Goal: Task Accomplishment & Management: Complete application form

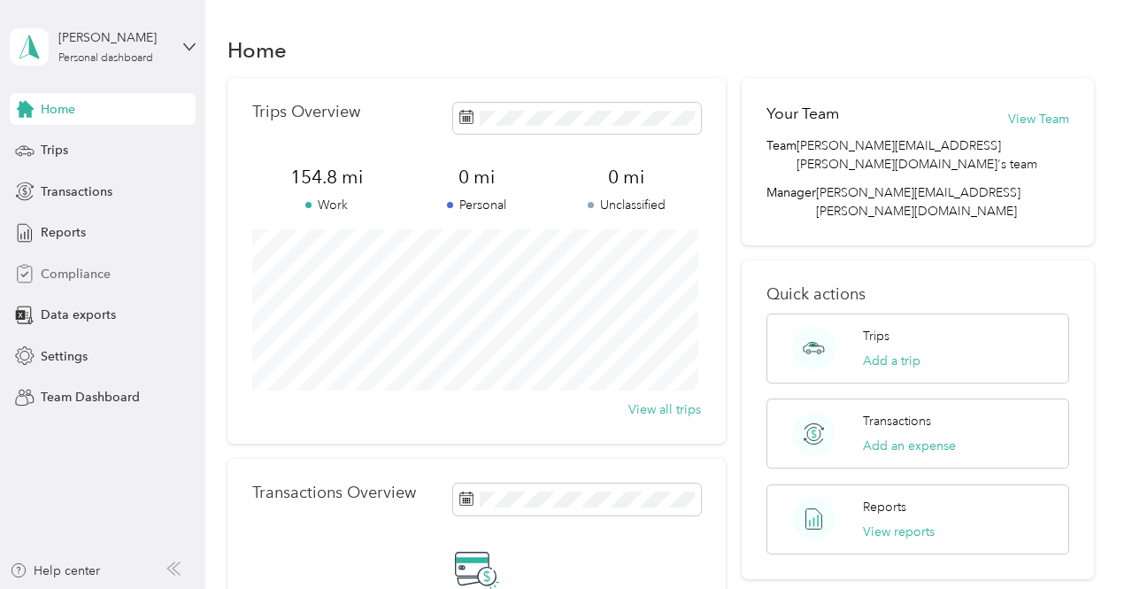
click at [92, 272] on span "Compliance" at bounding box center [76, 274] width 70 height 19
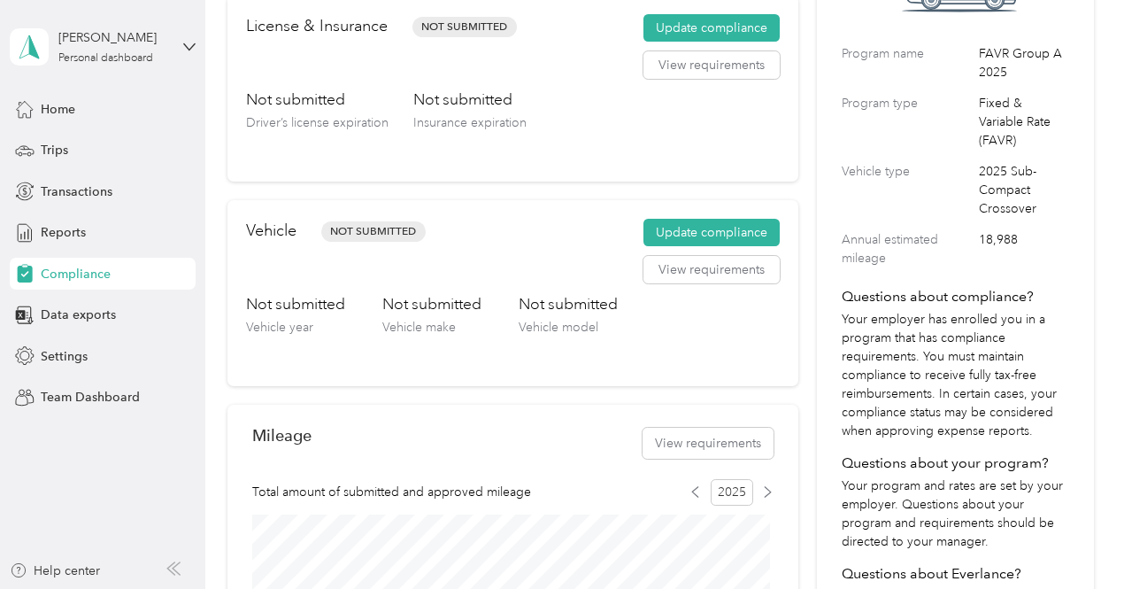
scroll to position [177, 0]
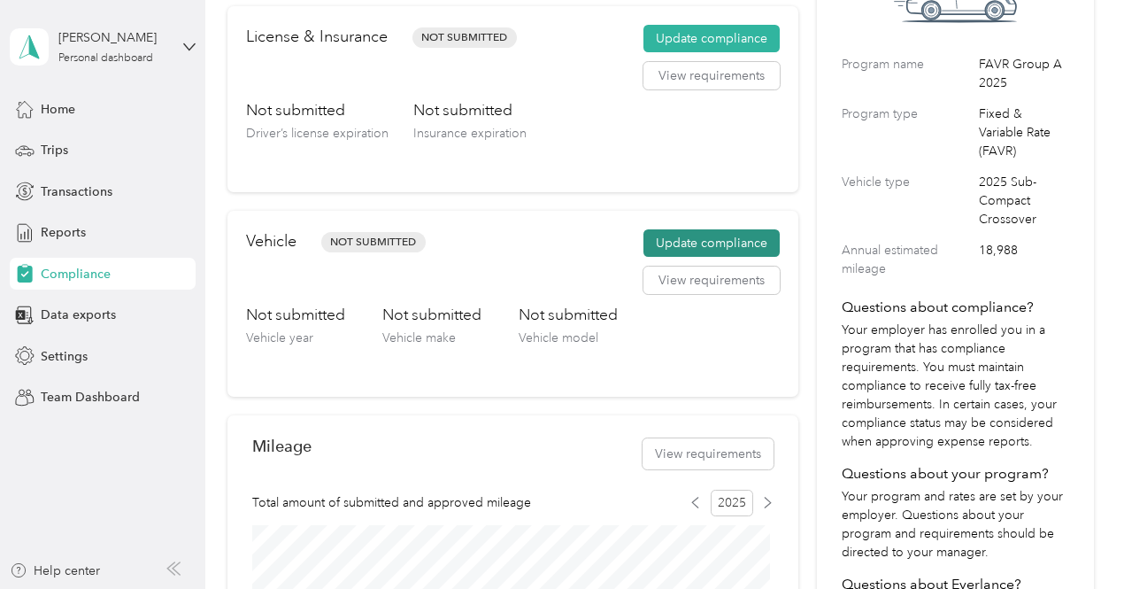
click at [706, 231] on button "Update compliance" at bounding box center [712, 243] width 136 height 28
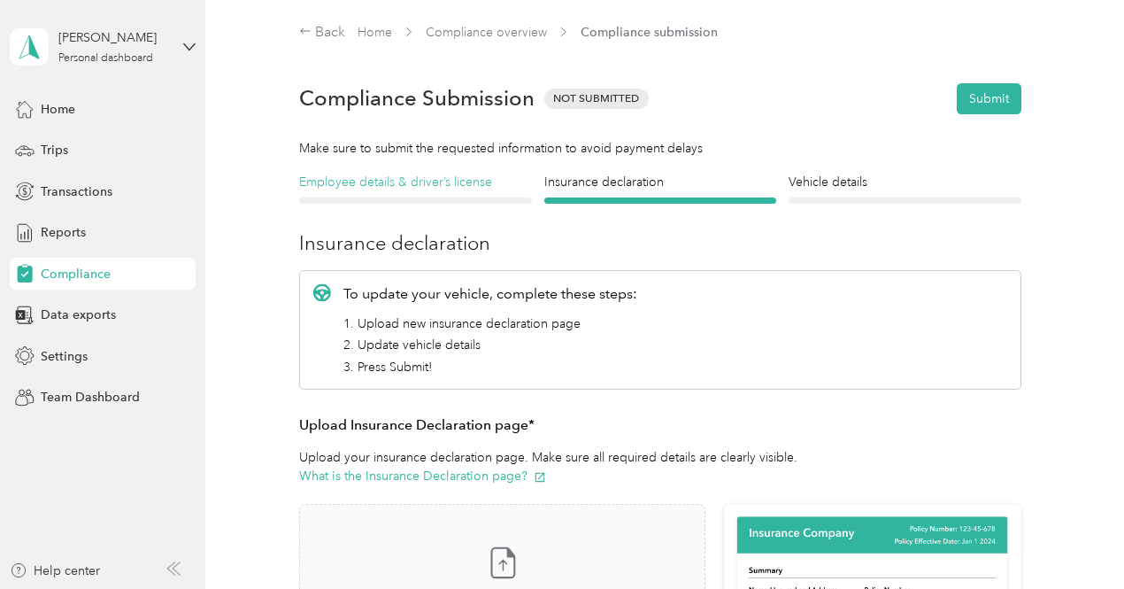
click at [436, 191] on h4 "Employee details & driver’s license" at bounding box center [415, 182] width 233 height 19
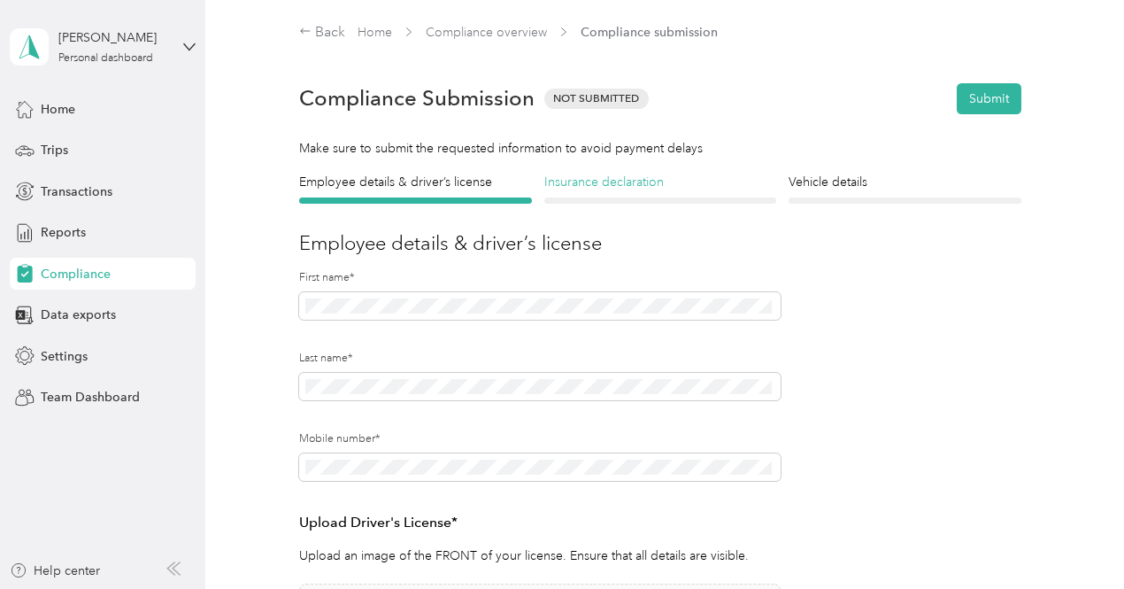
click at [604, 189] on h4 "Insurance declaration" at bounding box center [660, 182] width 233 height 19
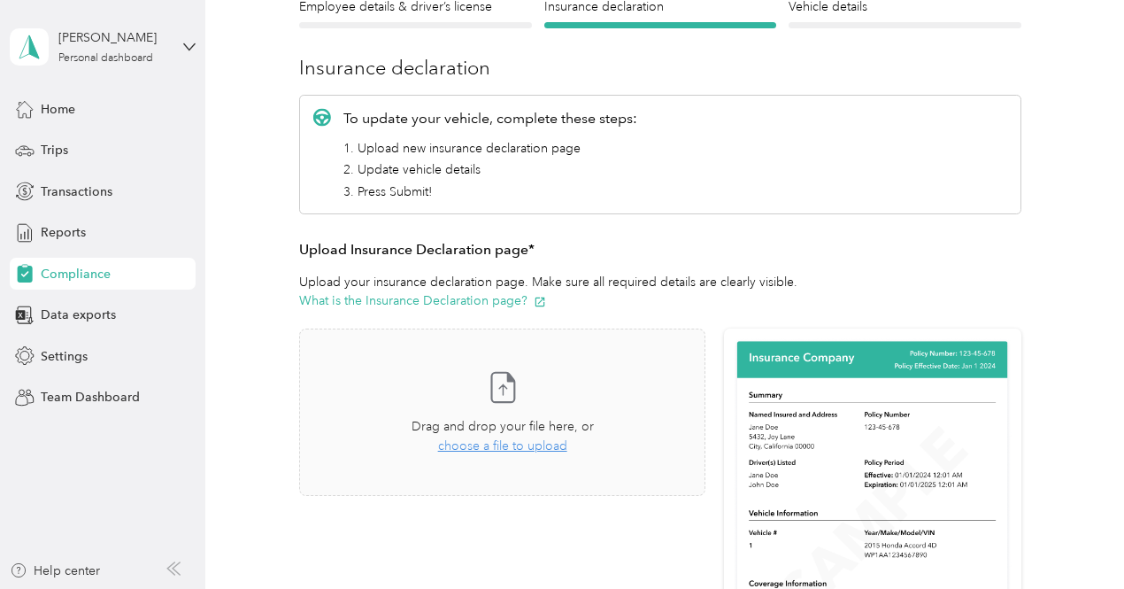
scroll to position [177, 0]
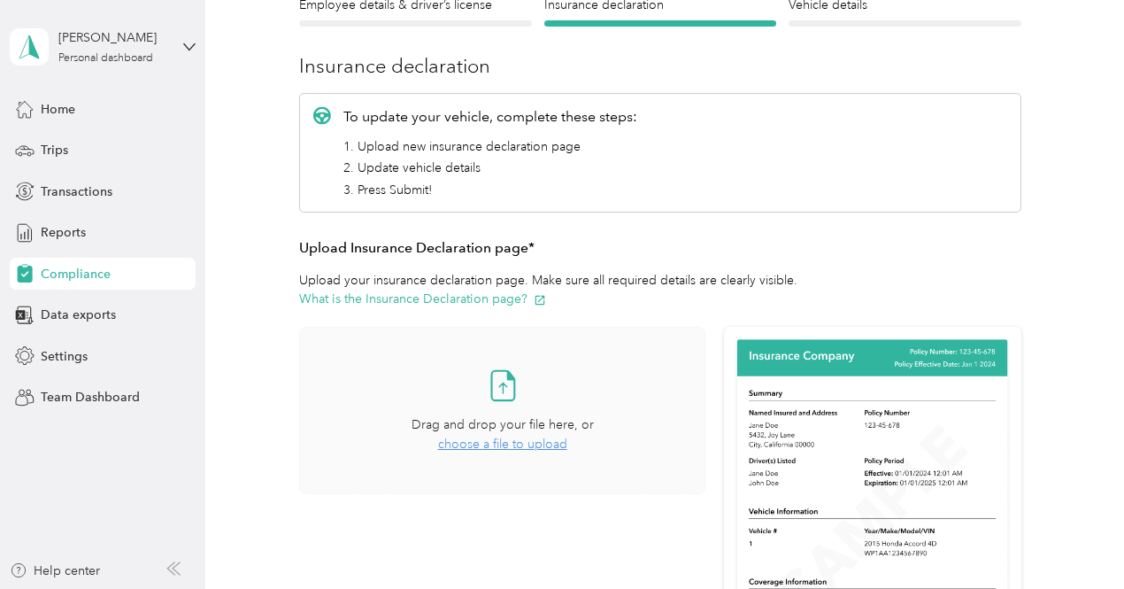
click at [466, 448] on span "choose a file to upload" at bounding box center [502, 443] width 129 height 15
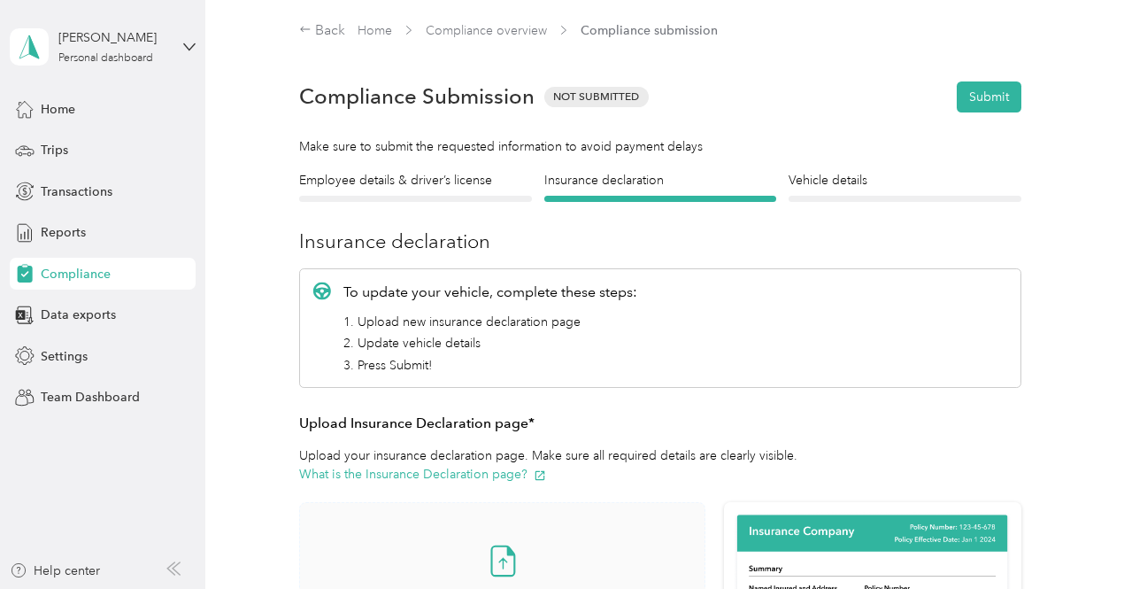
scroll to position [0, 0]
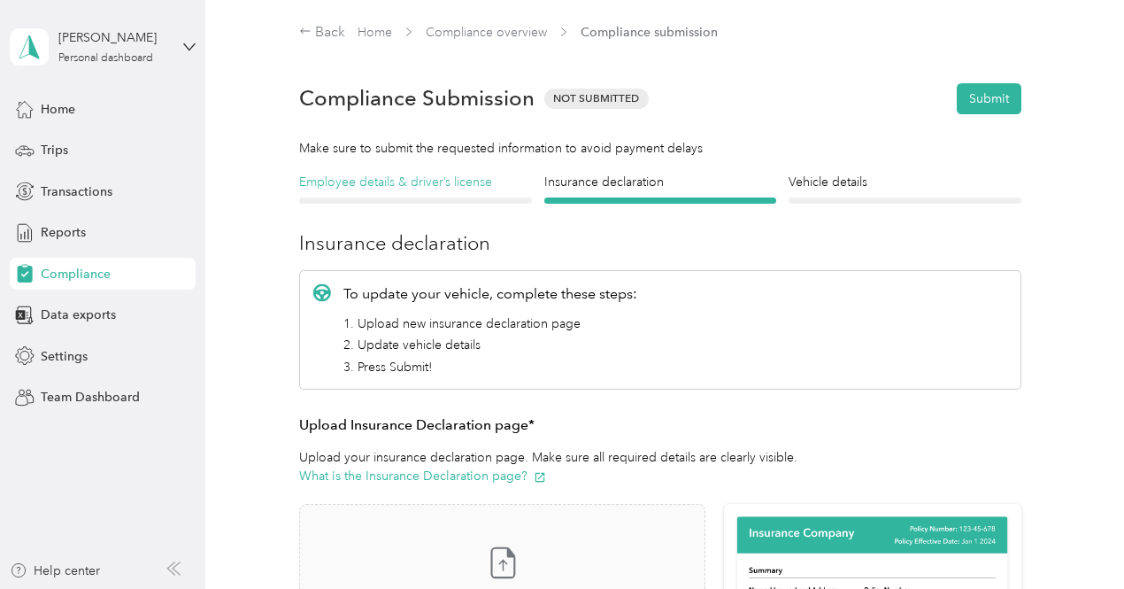
click at [438, 180] on h4 "Employee details & driver’s license" at bounding box center [415, 182] width 233 height 19
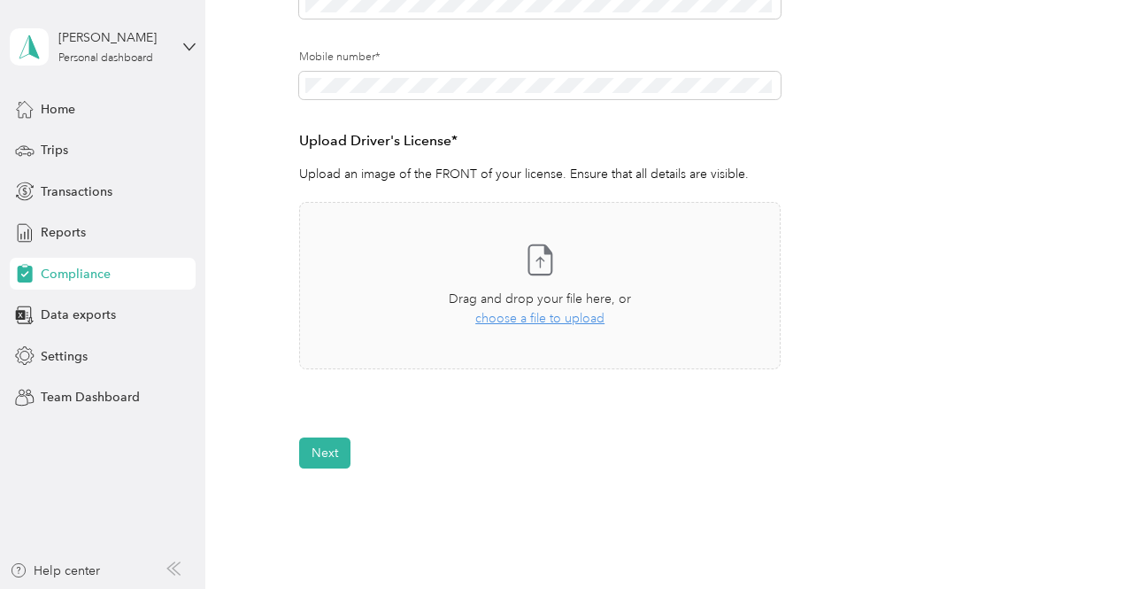
scroll to position [443, 0]
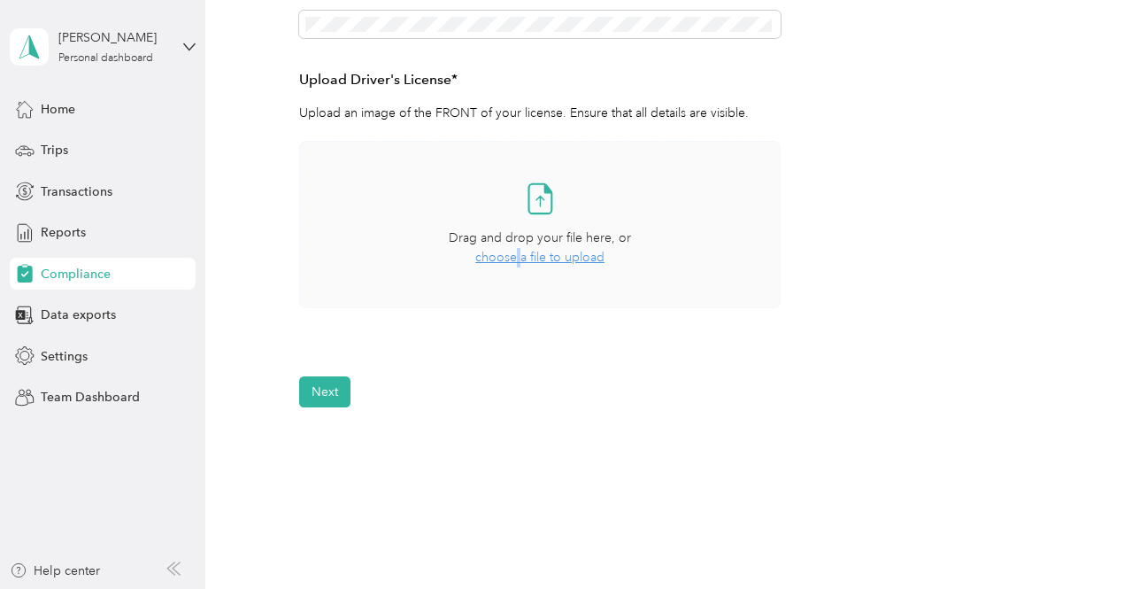
click at [517, 254] on span "choose a file to upload" at bounding box center [539, 257] width 129 height 15
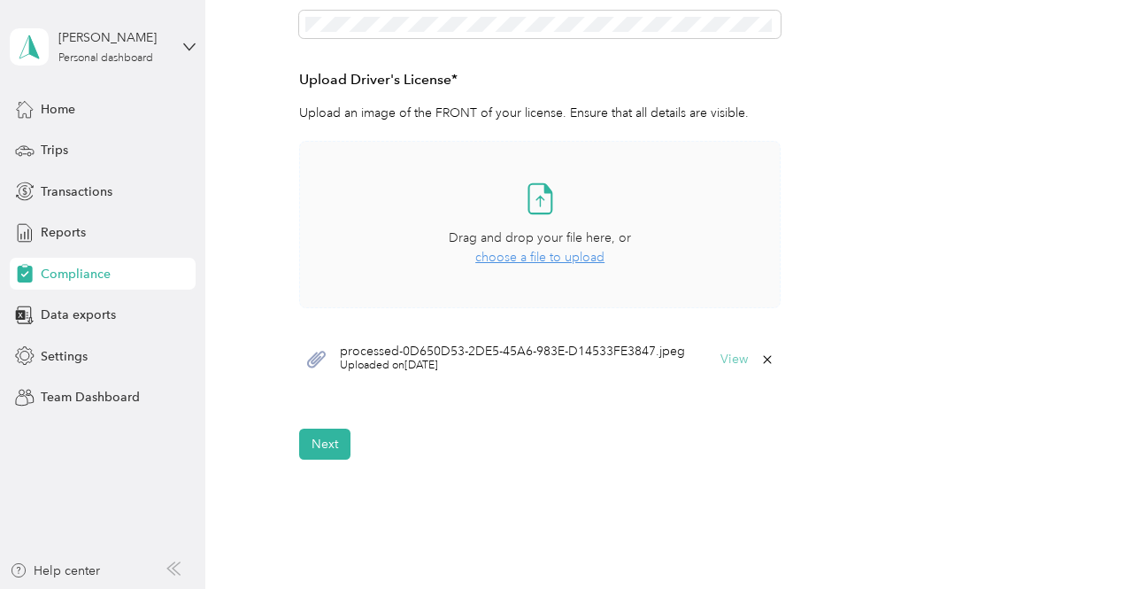
click at [737, 362] on button "View" at bounding box center [734, 359] width 27 height 12
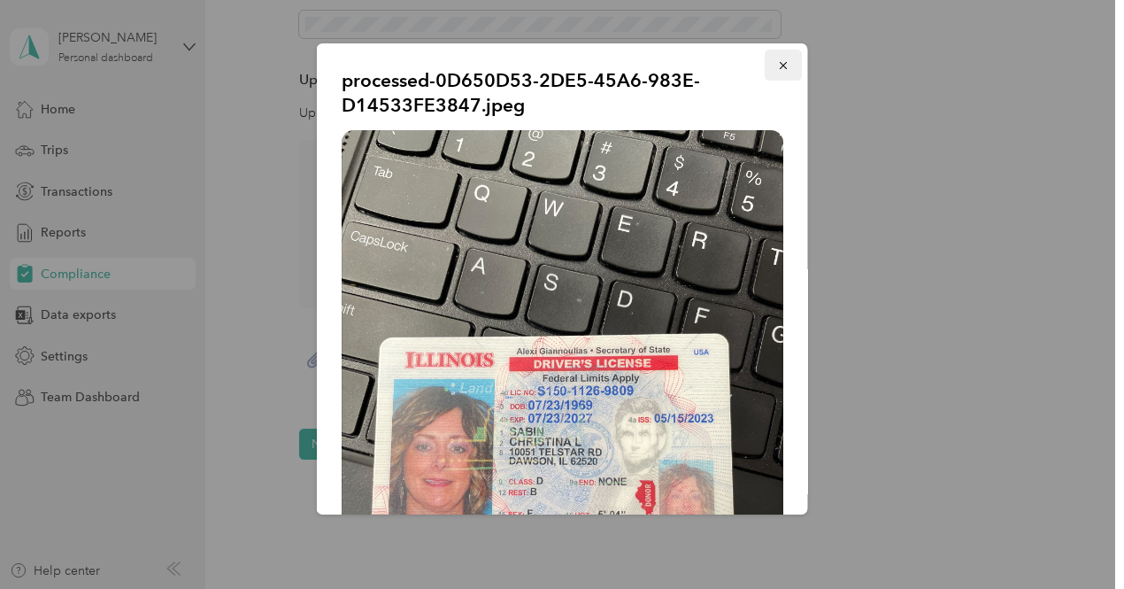
click at [777, 70] on icon "button" at bounding box center [783, 65] width 12 height 12
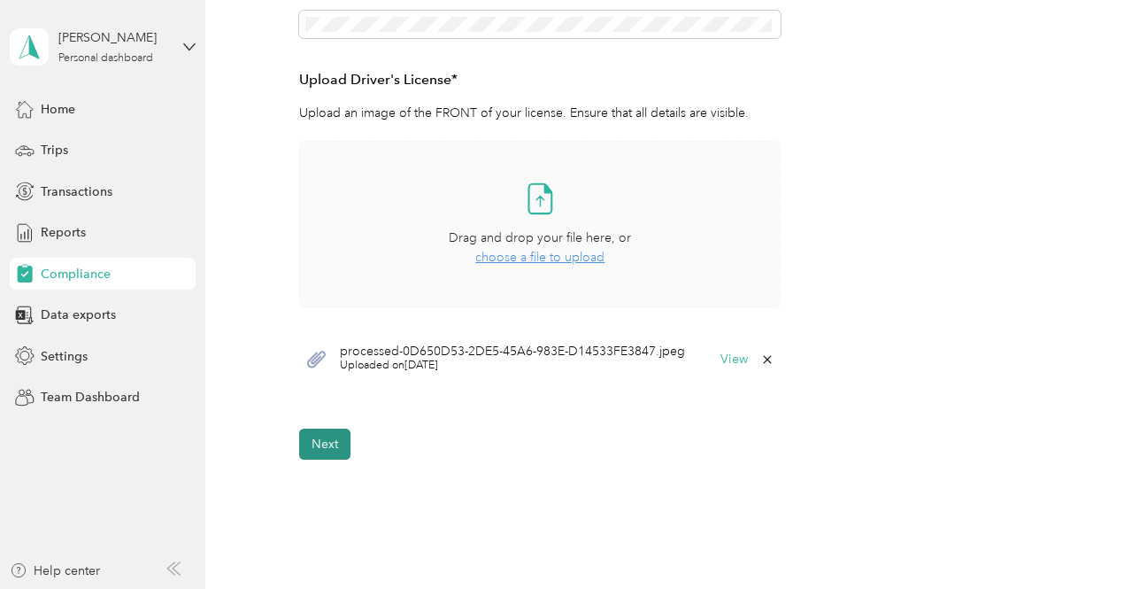
click at [325, 445] on button "Next" at bounding box center [324, 443] width 51 height 31
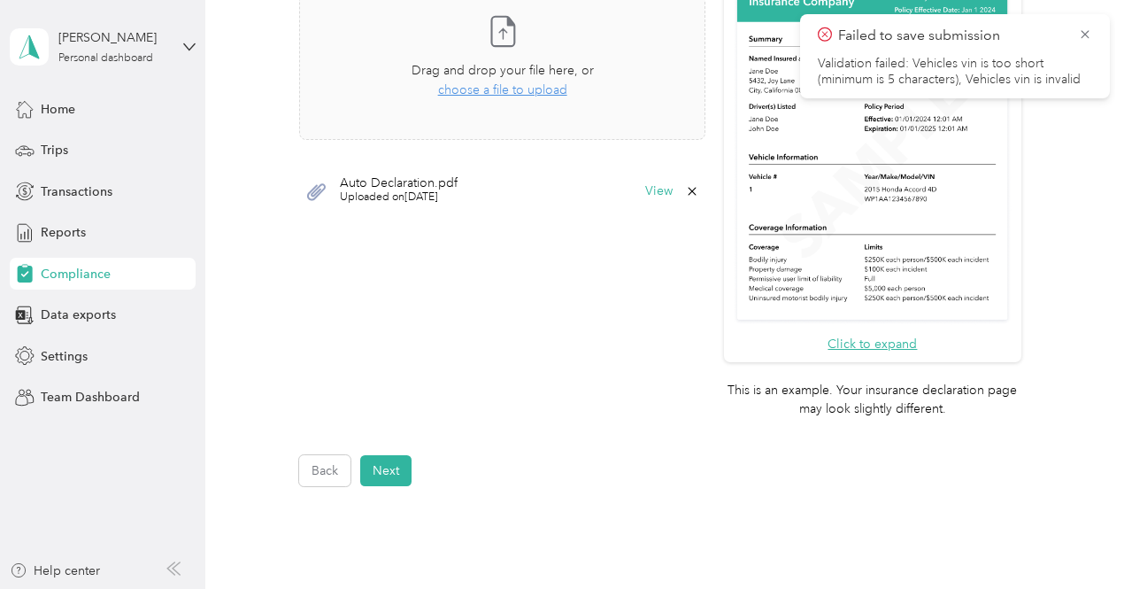
scroll to position [620, 0]
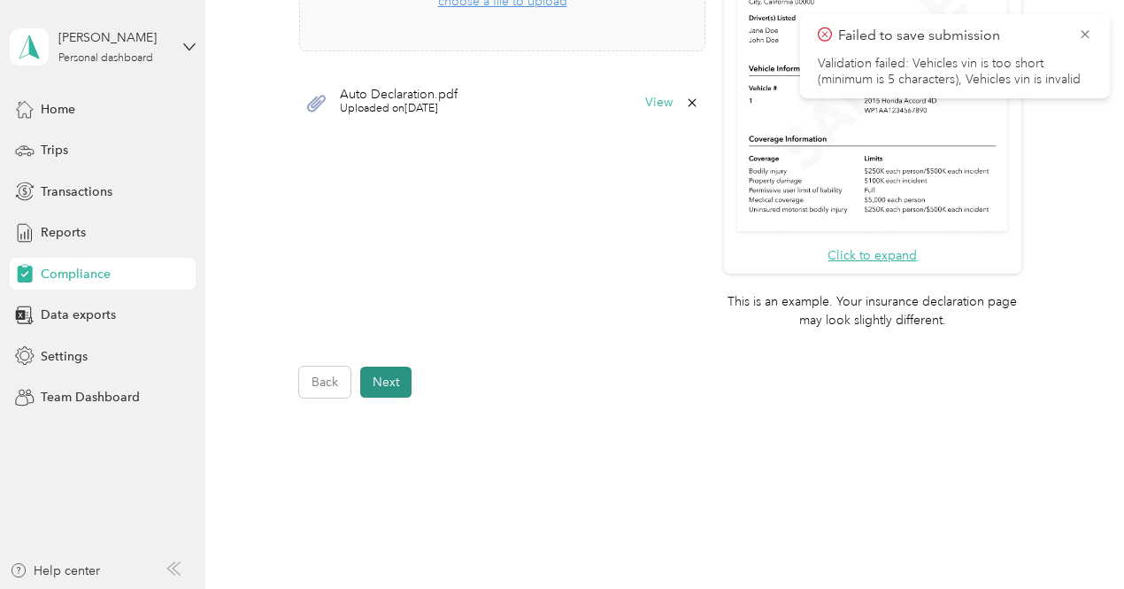
click at [395, 378] on button "Next" at bounding box center [385, 381] width 51 height 31
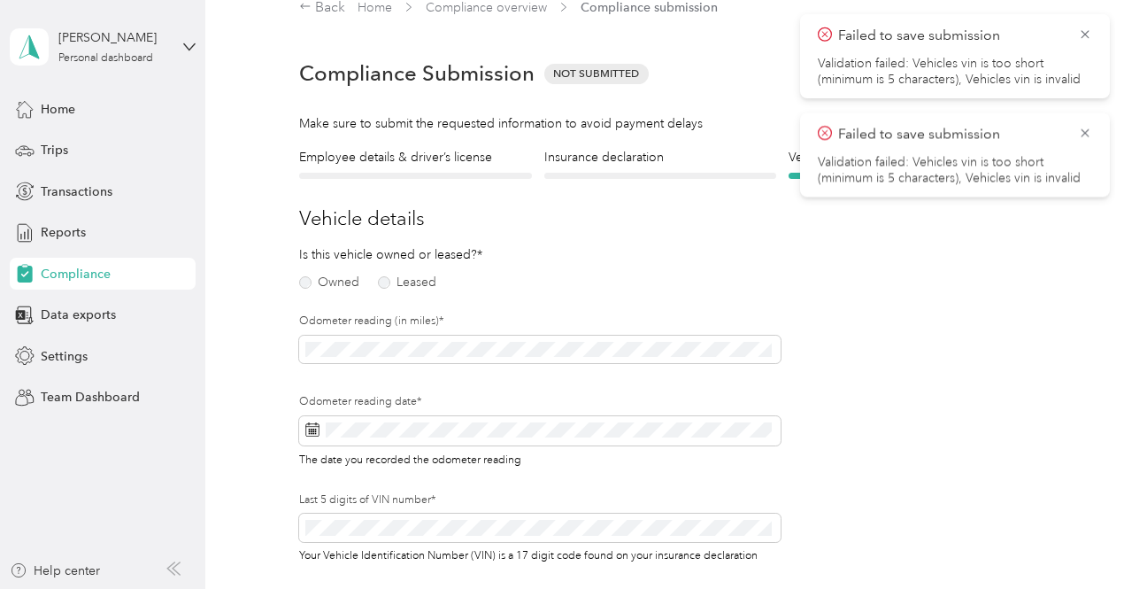
scroll to position [21, 0]
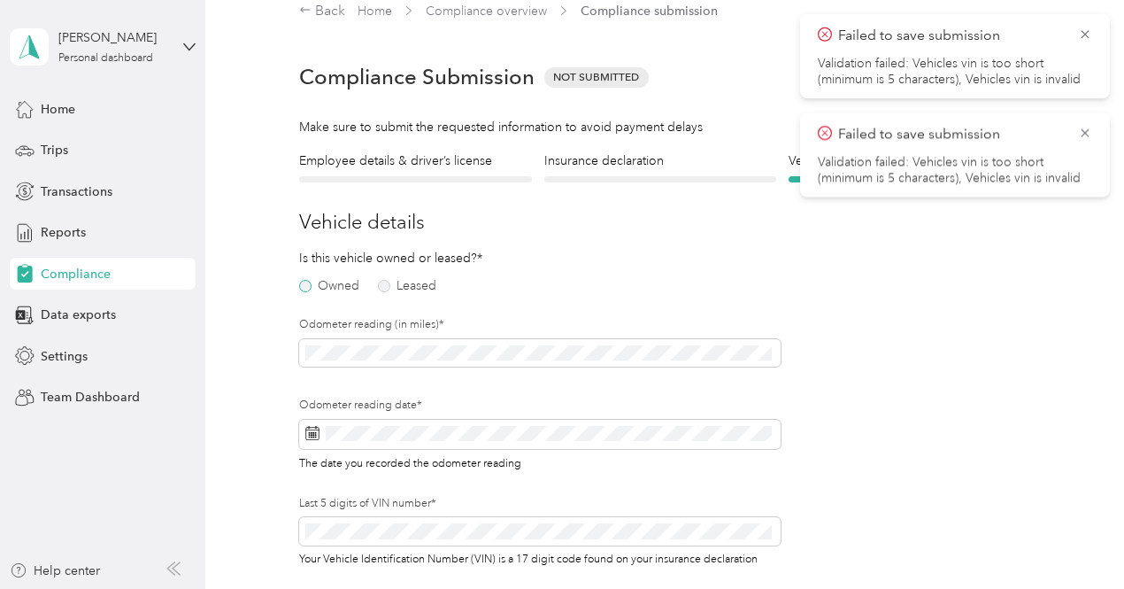
click at [310, 282] on label "Owned" at bounding box center [329, 286] width 60 height 12
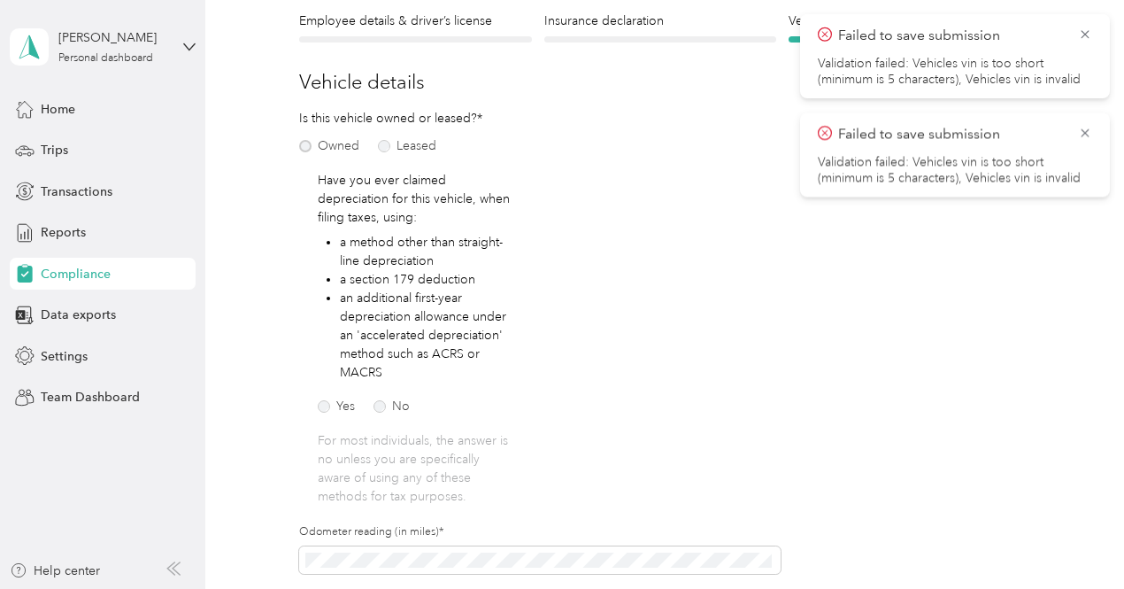
scroll to position [198, 0]
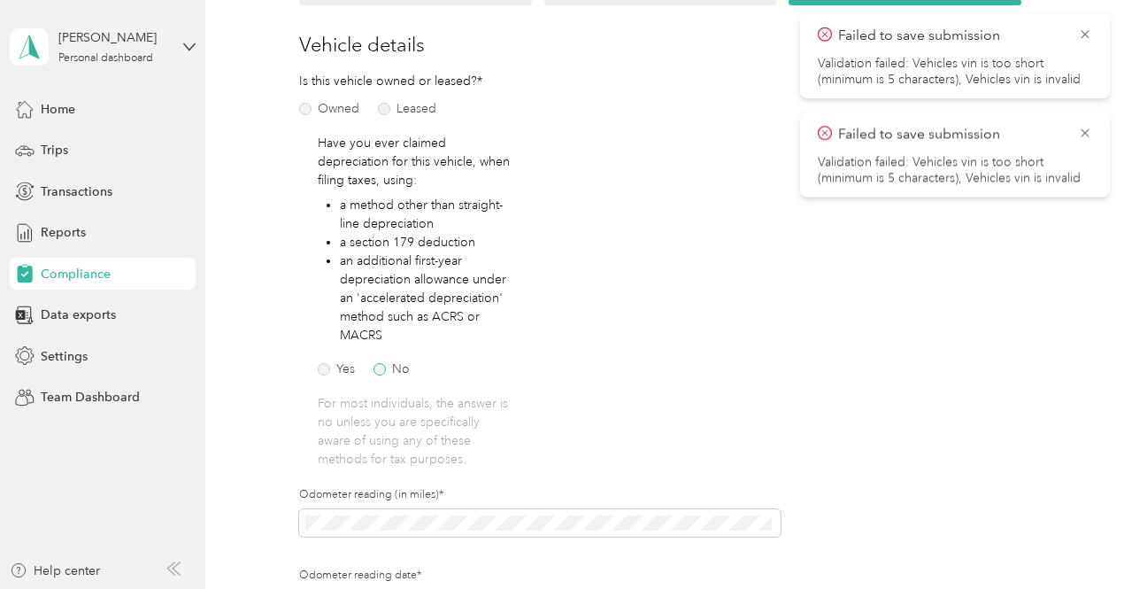
click at [383, 364] on label "No" at bounding box center [392, 369] width 36 height 12
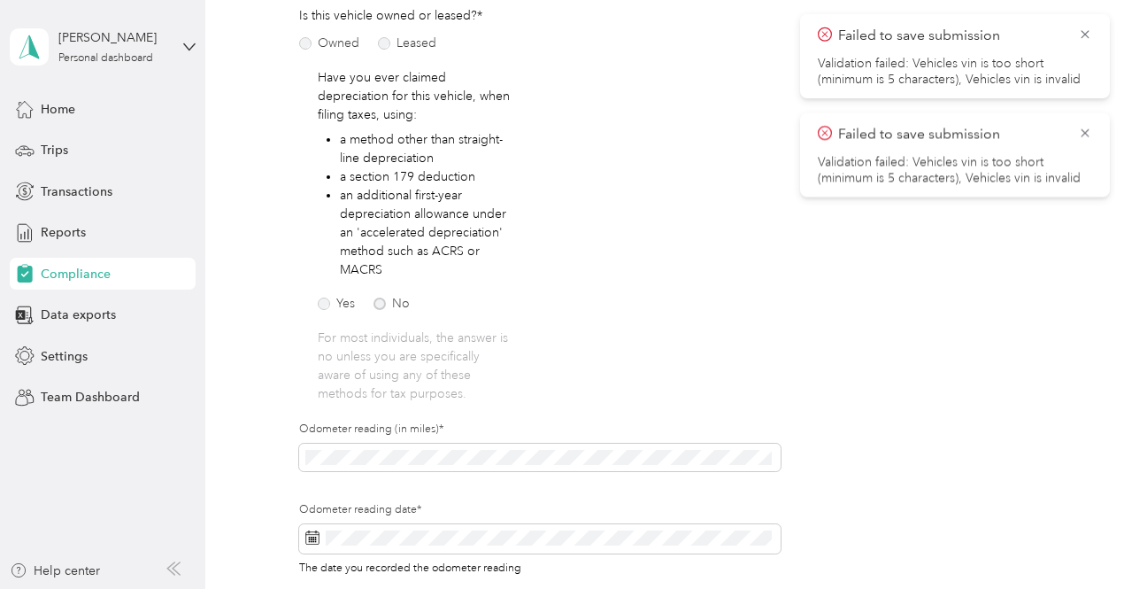
scroll to position [287, 0]
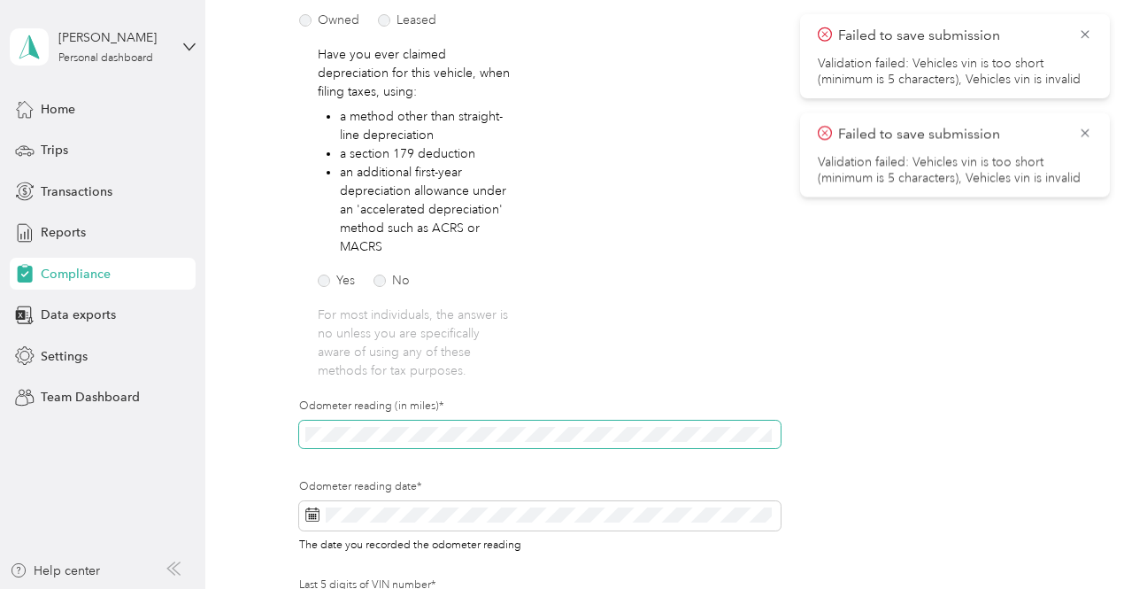
click at [451, 424] on span at bounding box center [540, 434] width 482 height 28
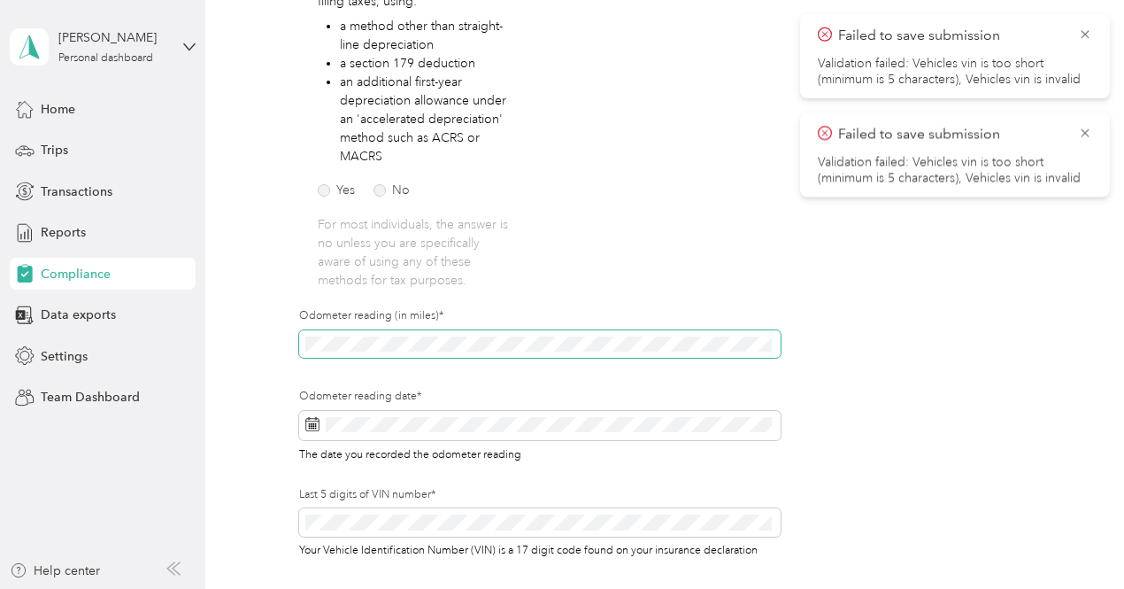
scroll to position [464, 0]
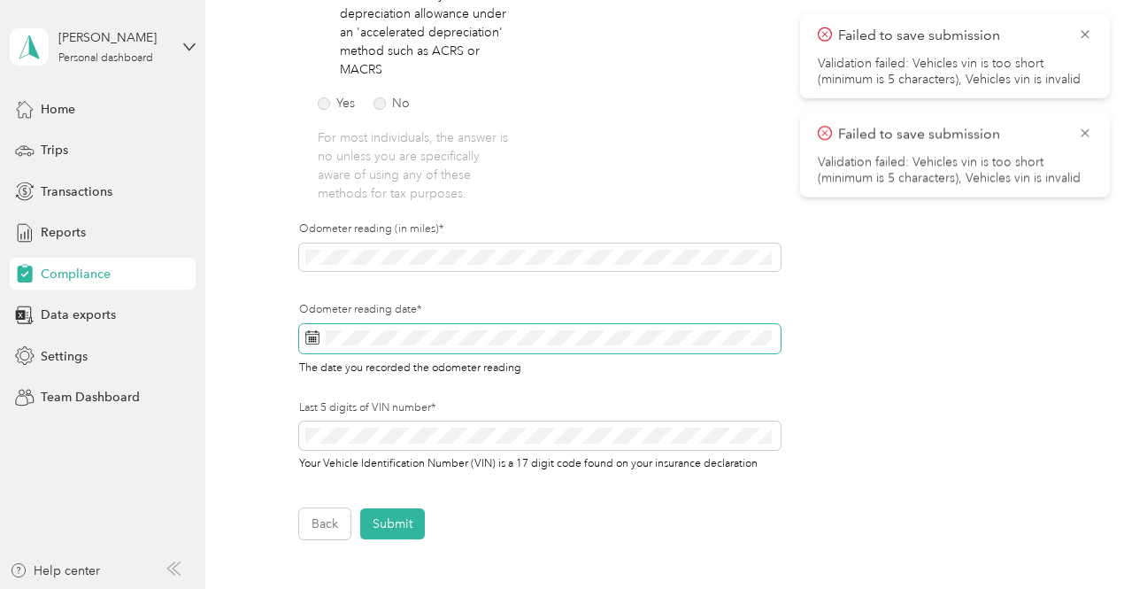
click at [310, 335] on icon at bounding box center [312, 337] width 14 height 14
click at [314, 335] on icon at bounding box center [312, 337] width 14 height 14
click at [308, 337] on icon at bounding box center [312, 337] width 14 height 14
click at [323, 335] on span at bounding box center [540, 339] width 482 height 30
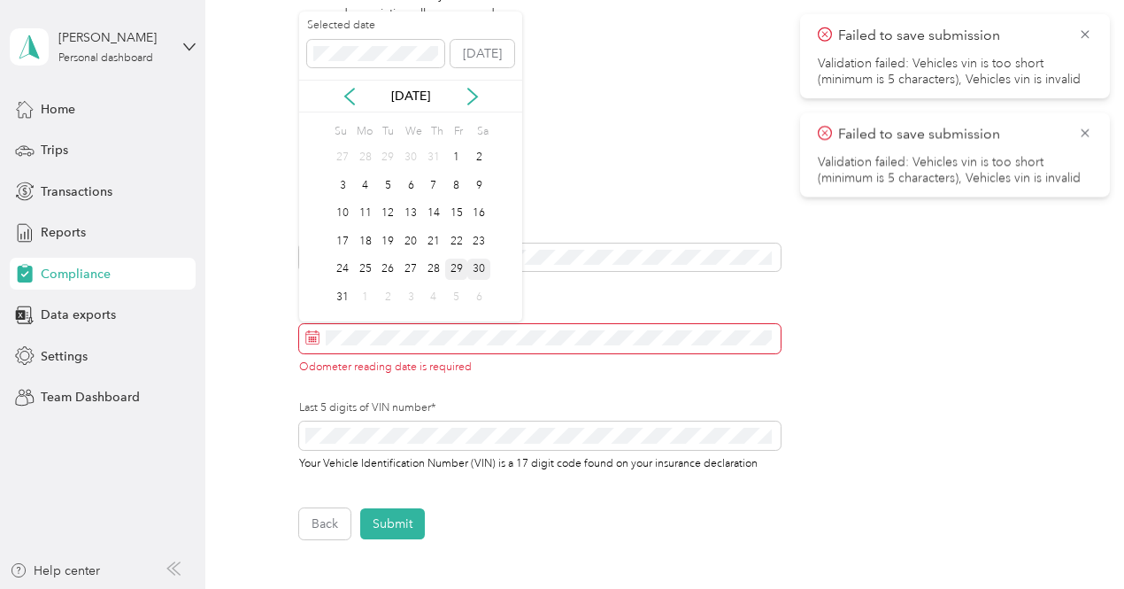
click at [459, 267] on div "29" at bounding box center [456, 269] width 23 height 22
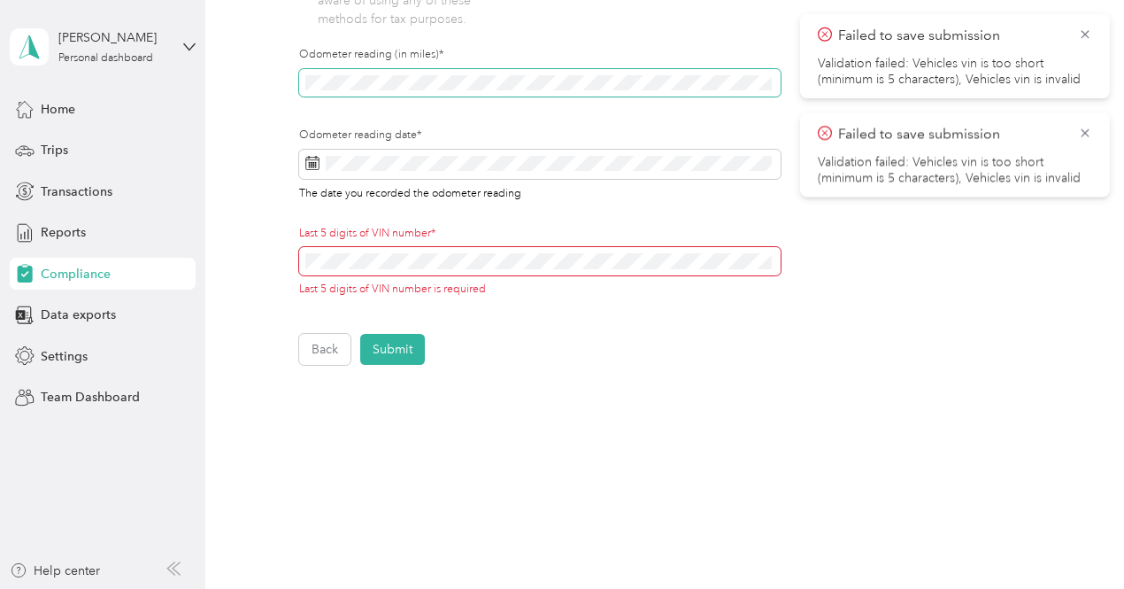
scroll to position [641, 0]
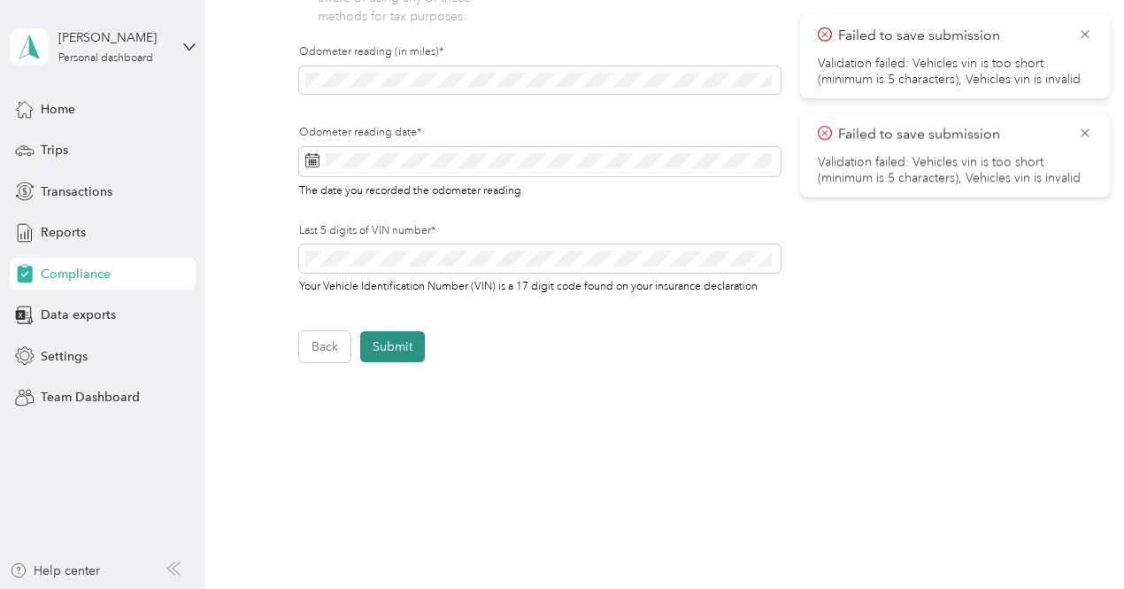
click at [379, 345] on button "Submit" at bounding box center [392, 346] width 65 height 31
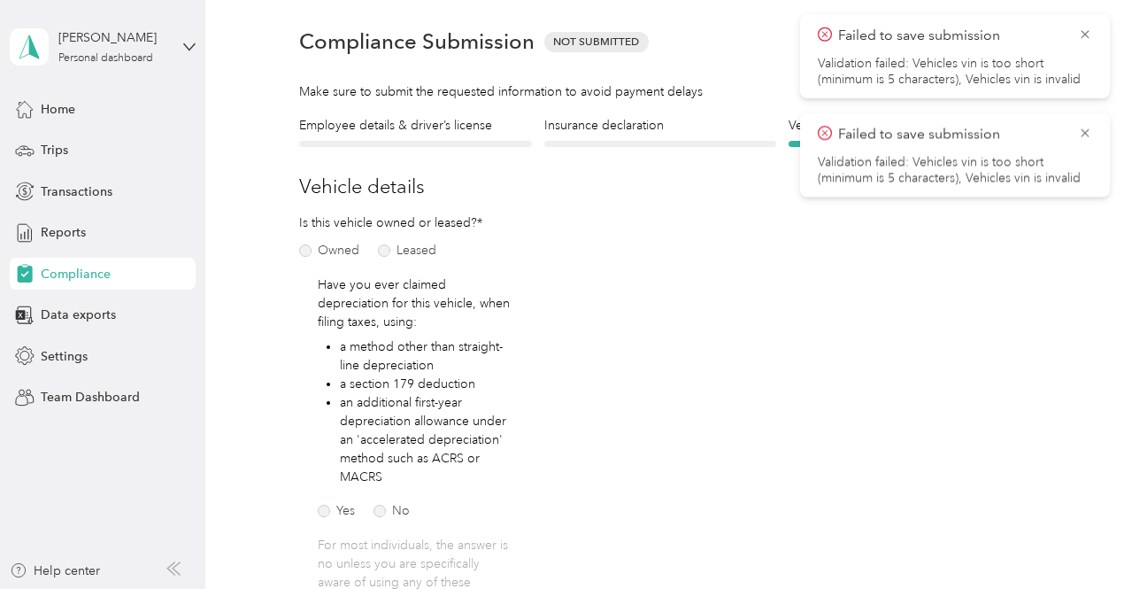
scroll to position [21, 0]
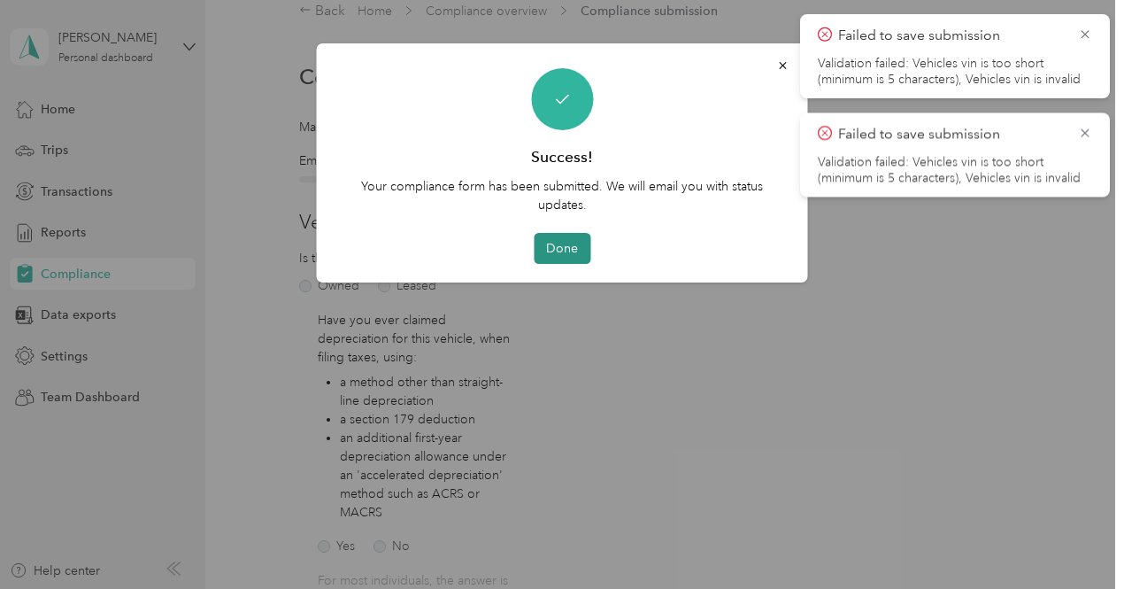
click at [547, 240] on button "Done" at bounding box center [562, 248] width 57 height 31
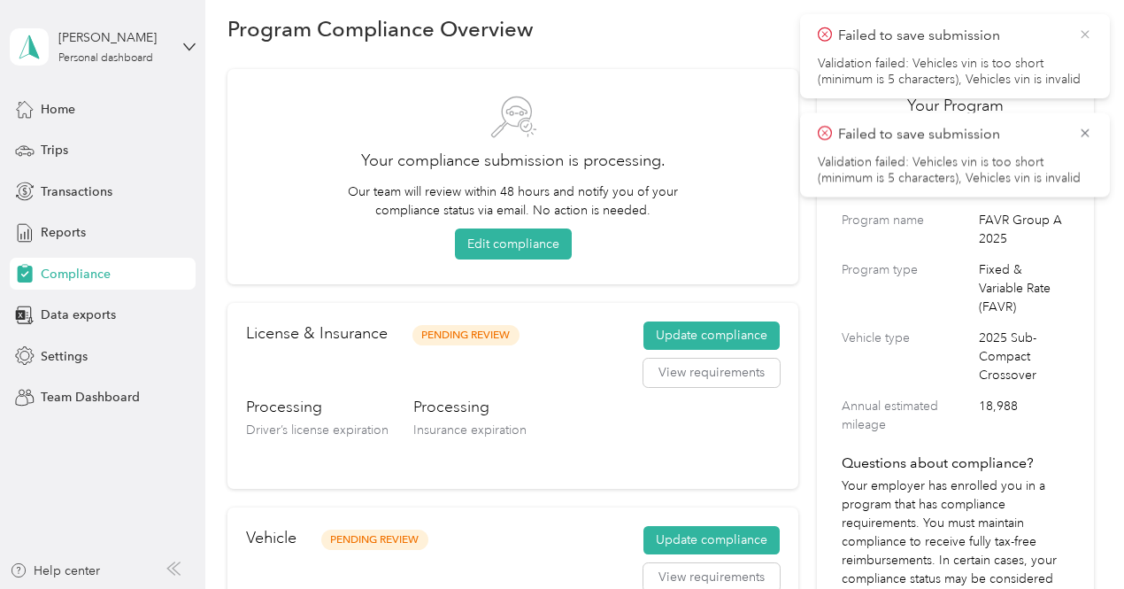
click at [1082, 31] on icon at bounding box center [1085, 34] width 8 height 8
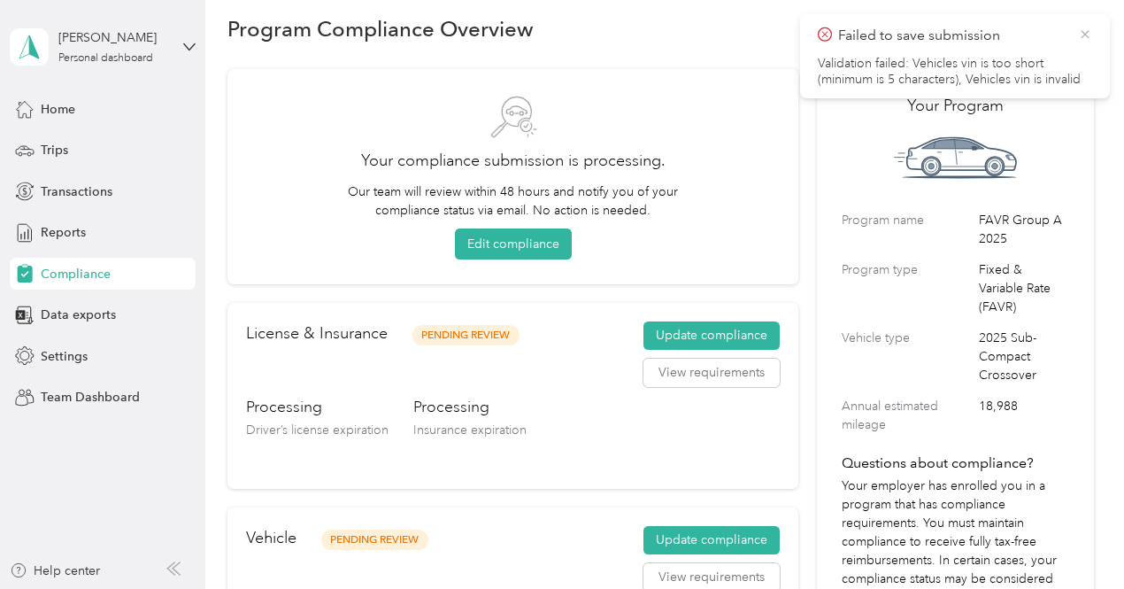
click at [1084, 27] on icon at bounding box center [1085, 35] width 14 height 16
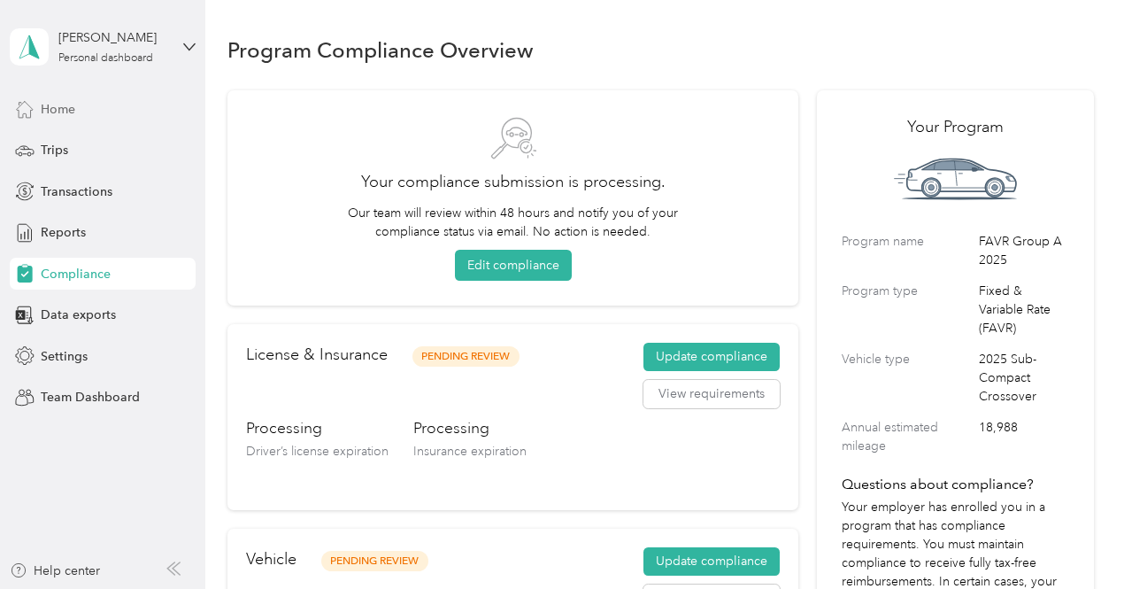
click at [78, 107] on div "Home" at bounding box center [103, 109] width 186 height 32
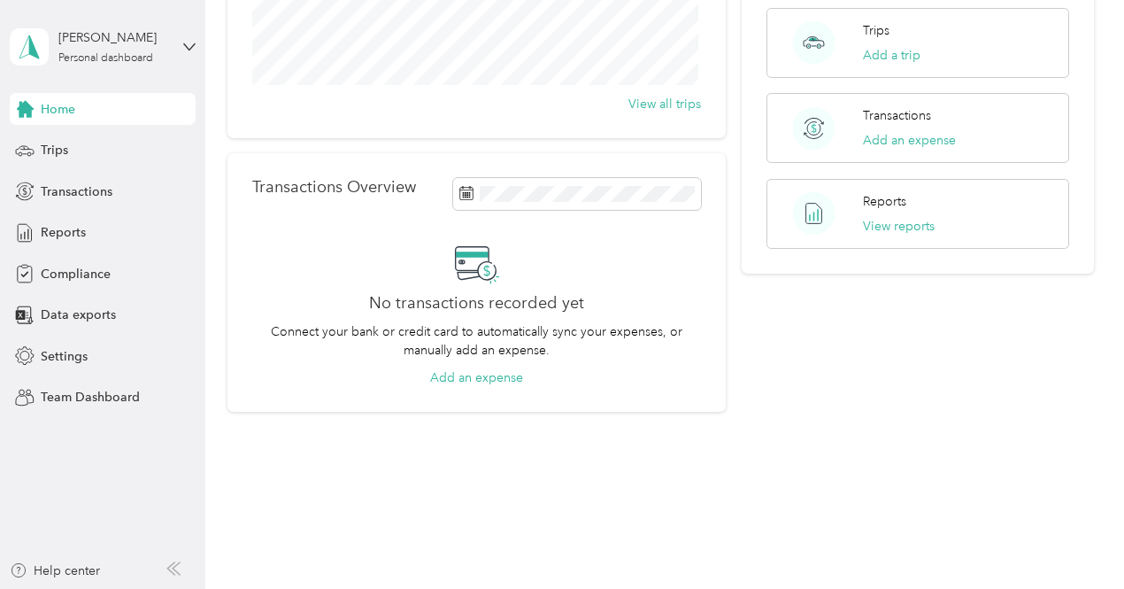
scroll to position [312, 0]
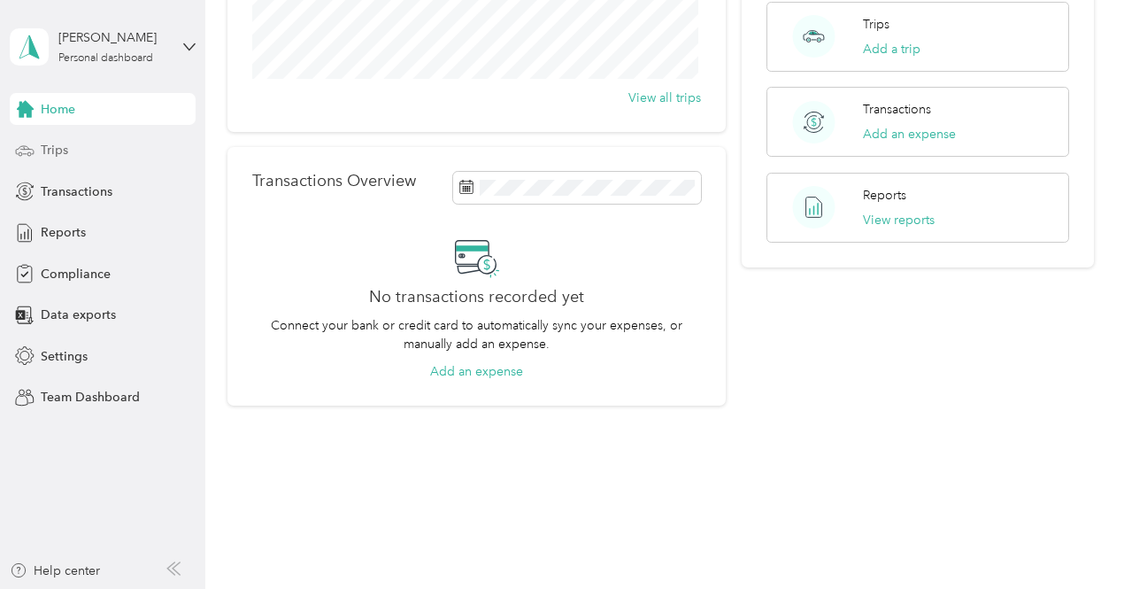
click at [65, 151] on span "Trips" at bounding box center [54, 150] width 27 height 19
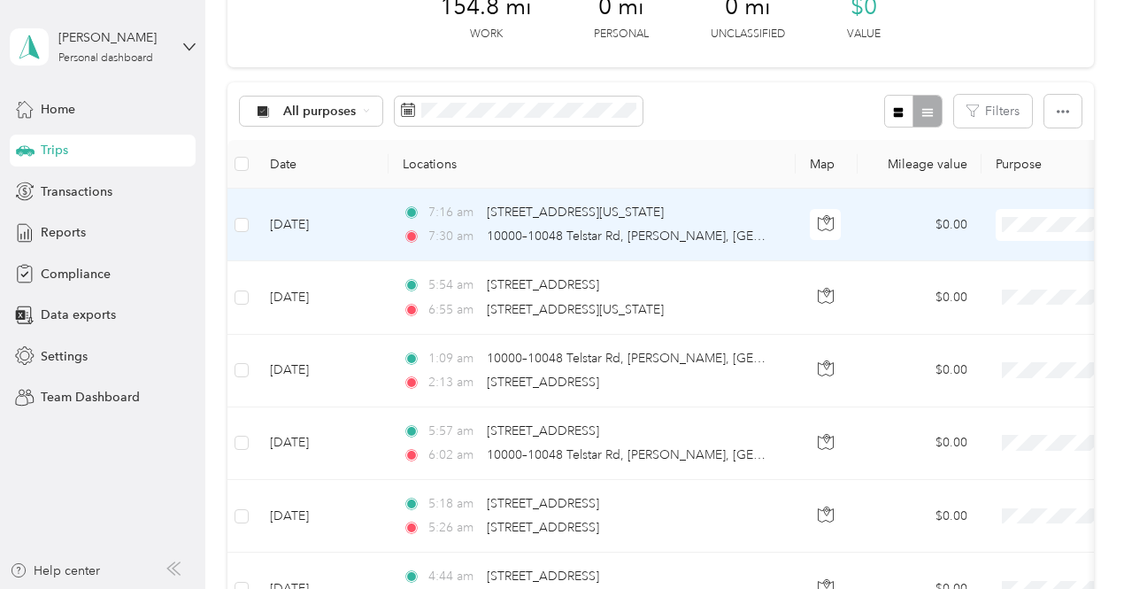
scroll to position [135, 0]
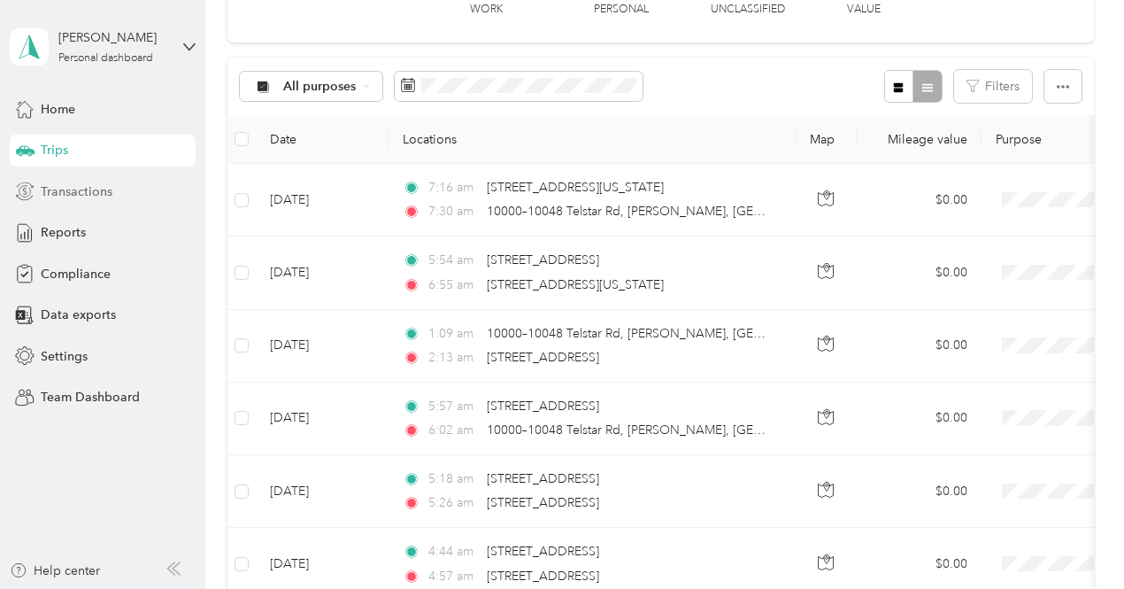
click at [94, 193] on span "Transactions" at bounding box center [77, 191] width 72 height 19
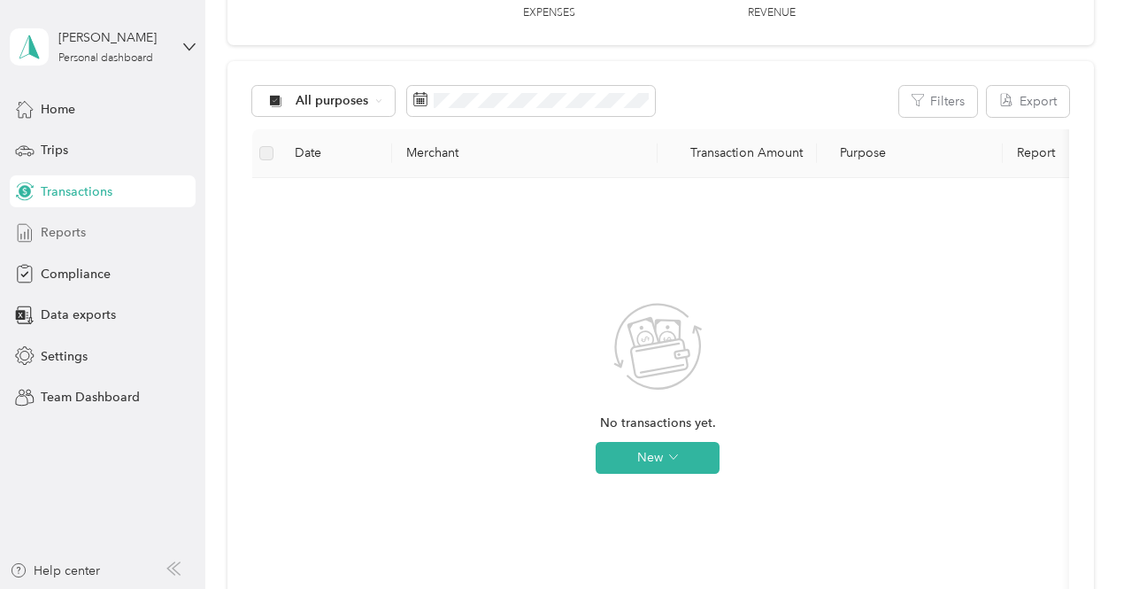
click at [58, 238] on span "Reports" at bounding box center [63, 232] width 45 height 19
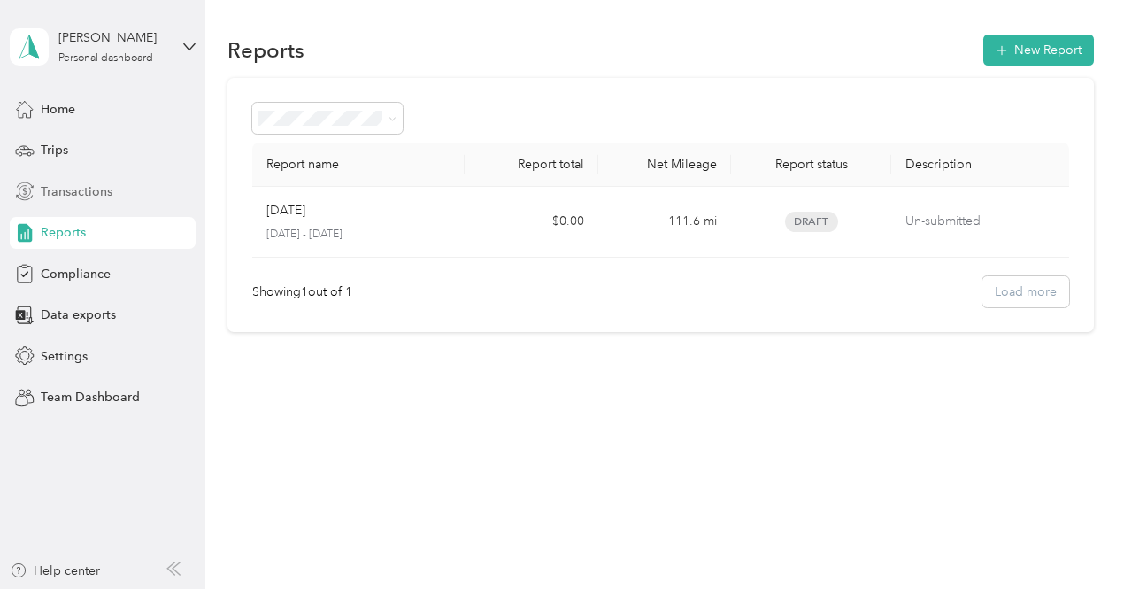
click at [64, 194] on span "Transactions" at bounding box center [77, 191] width 72 height 19
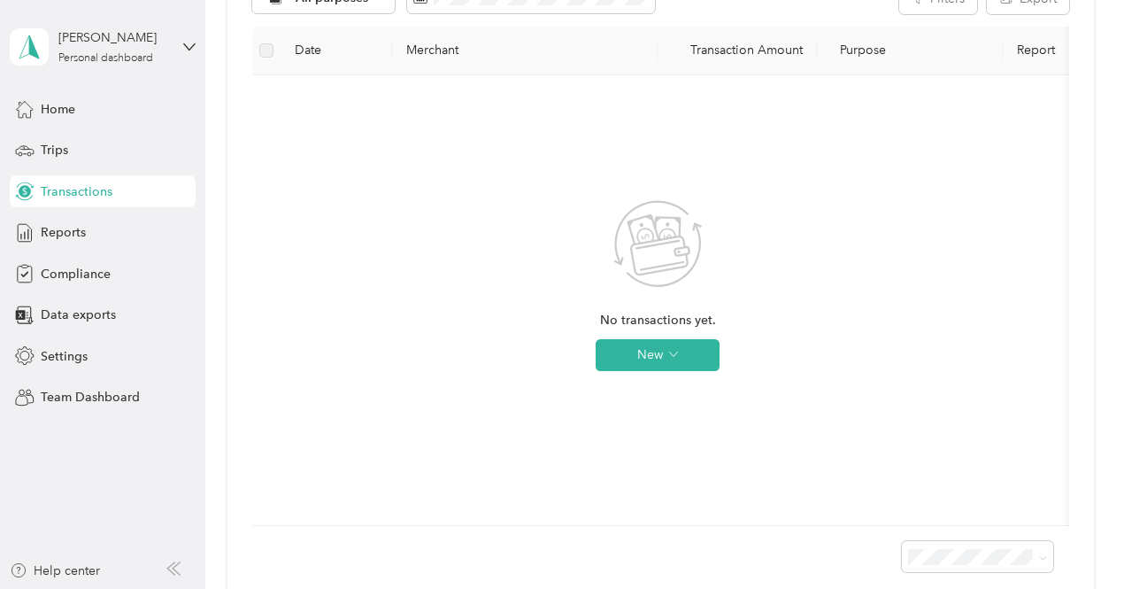
scroll to position [266, 0]
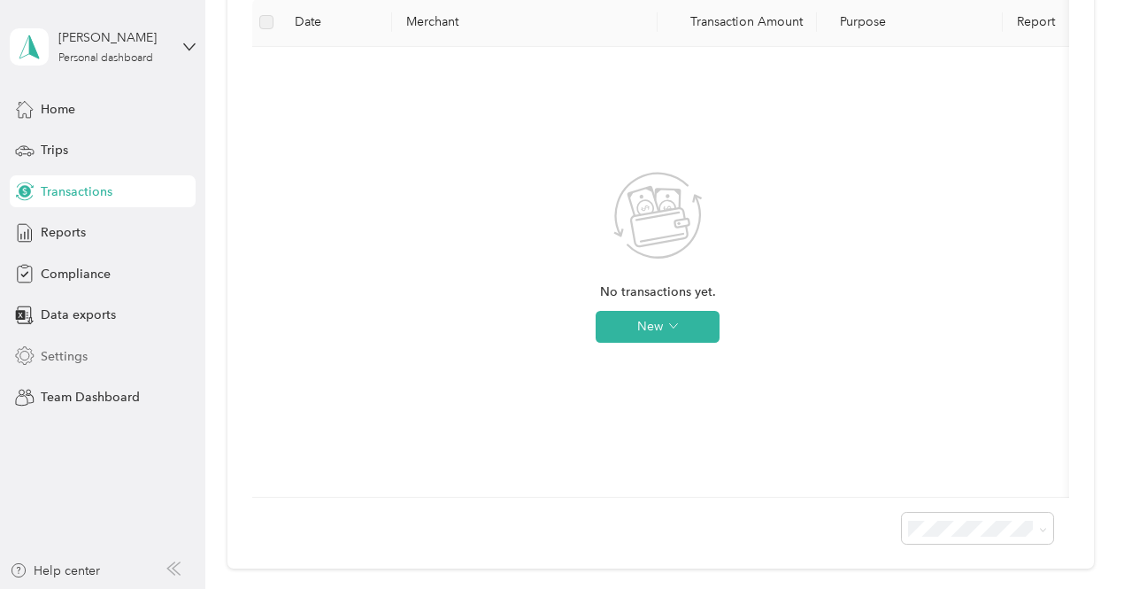
click at [68, 349] on span "Settings" at bounding box center [64, 356] width 47 height 19
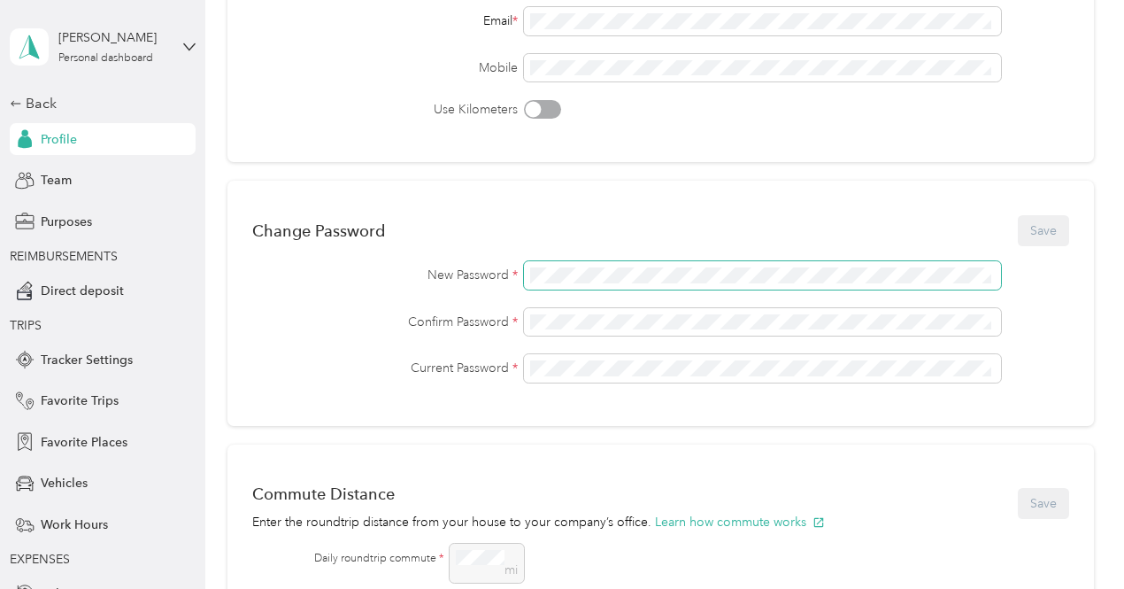
scroll to position [120, 0]
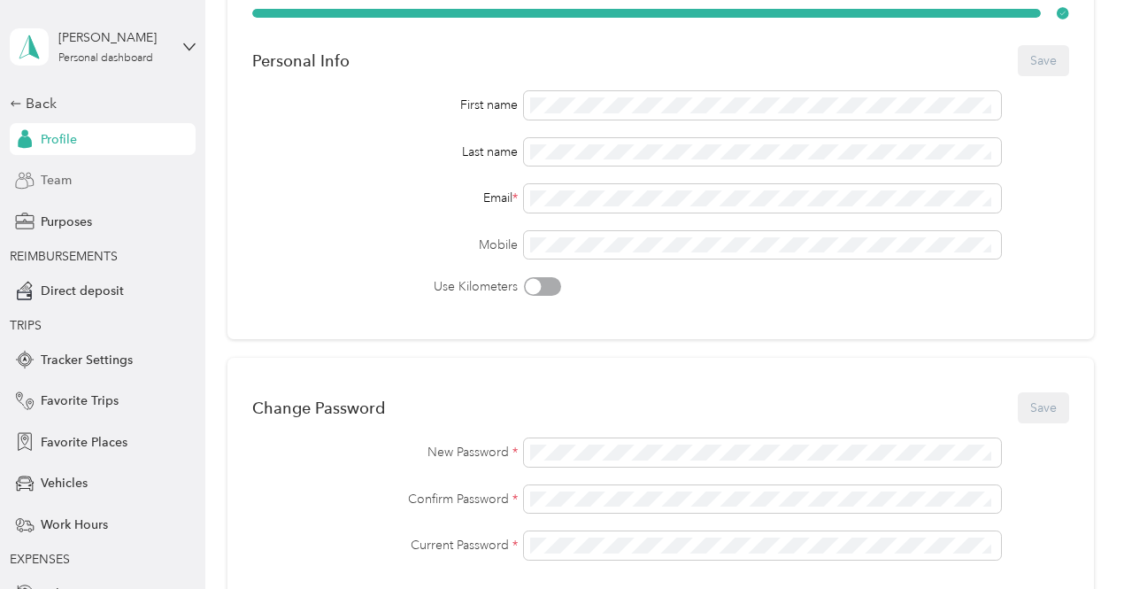
click at [47, 181] on span "Team" at bounding box center [56, 180] width 31 height 19
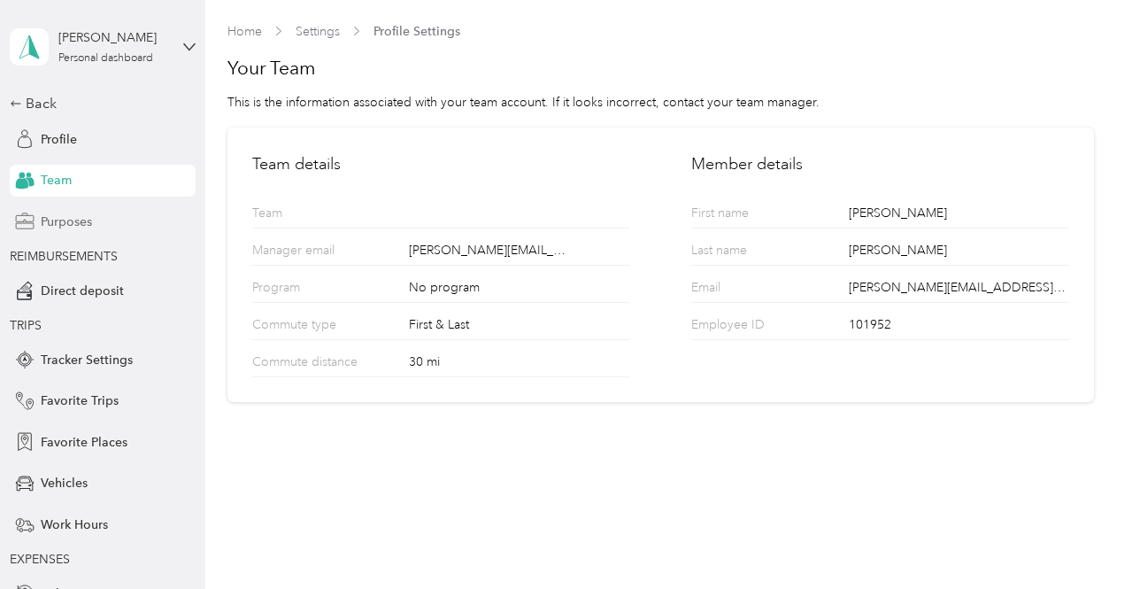
click at [50, 227] on span "Purposes" at bounding box center [66, 221] width 51 height 19
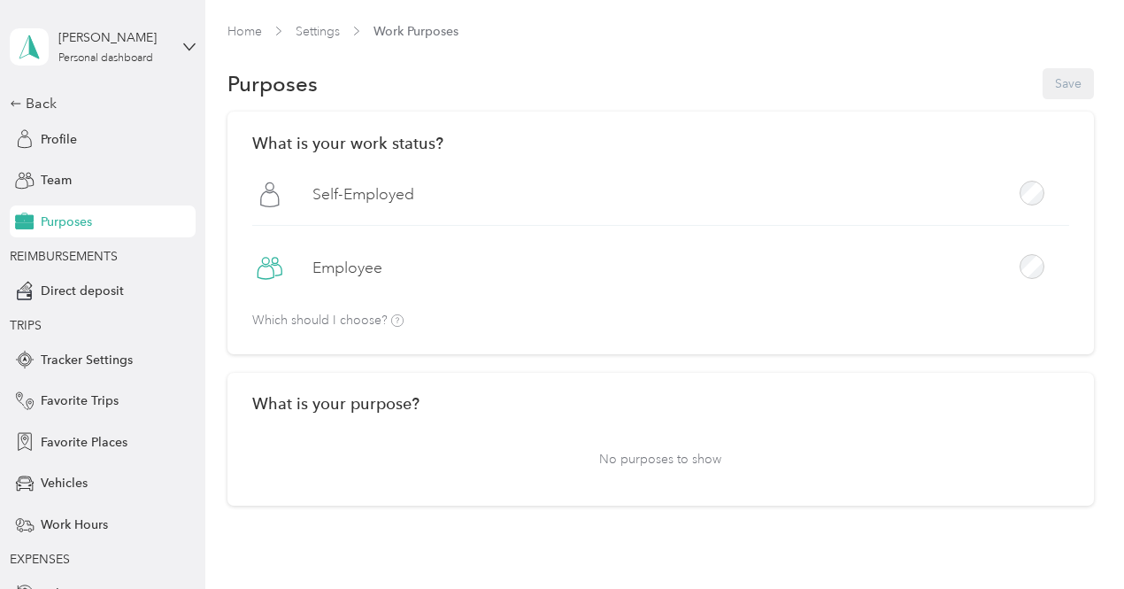
click at [351, 275] on label "Employee" at bounding box center [347, 268] width 70 height 22
click at [1052, 93] on button "Save" at bounding box center [1068, 83] width 51 height 31
click at [53, 293] on span "Direct deposit" at bounding box center [82, 290] width 83 height 19
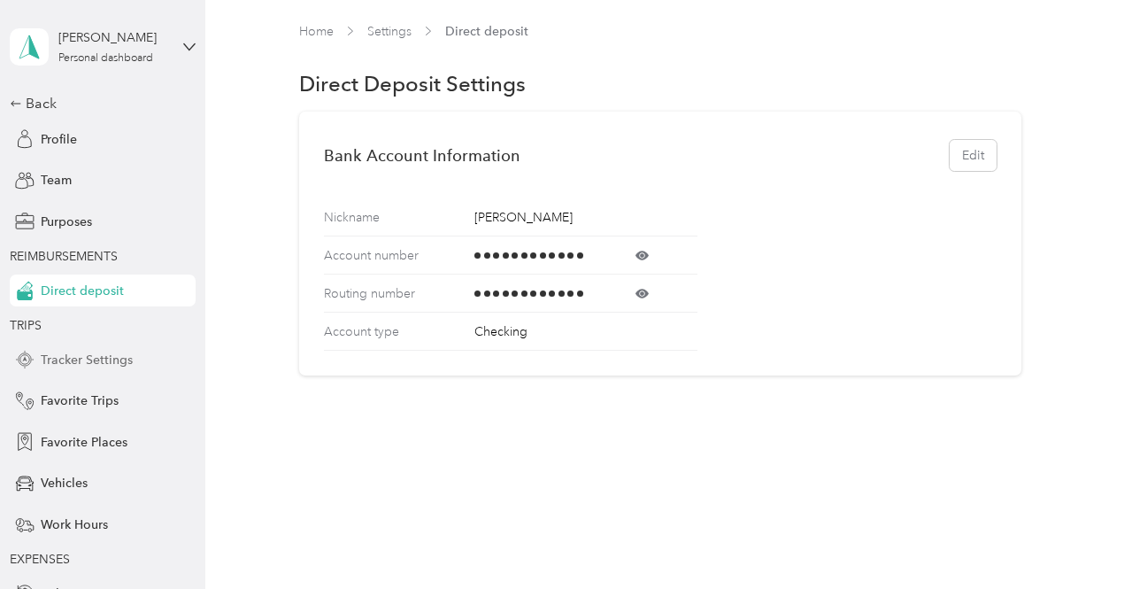
click at [53, 363] on span "Tracker Settings" at bounding box center [87, 360] width 92 height 19
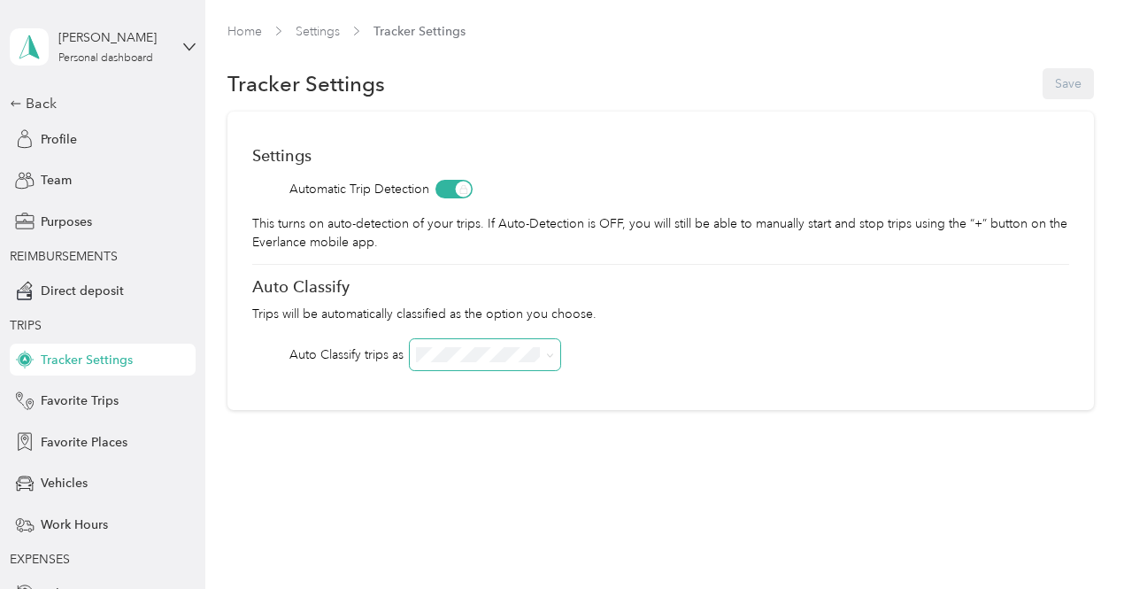
click at [548, 355] on icon at bounding box center [550, 355] width 8 height 8
click at [596, 277] on div "Auto Classify" at bounding box center [660, 286] width 817 height 19
click at [97, 396] on span "Favorite Trips" at bounding box center [80, 400] width 78 height 19
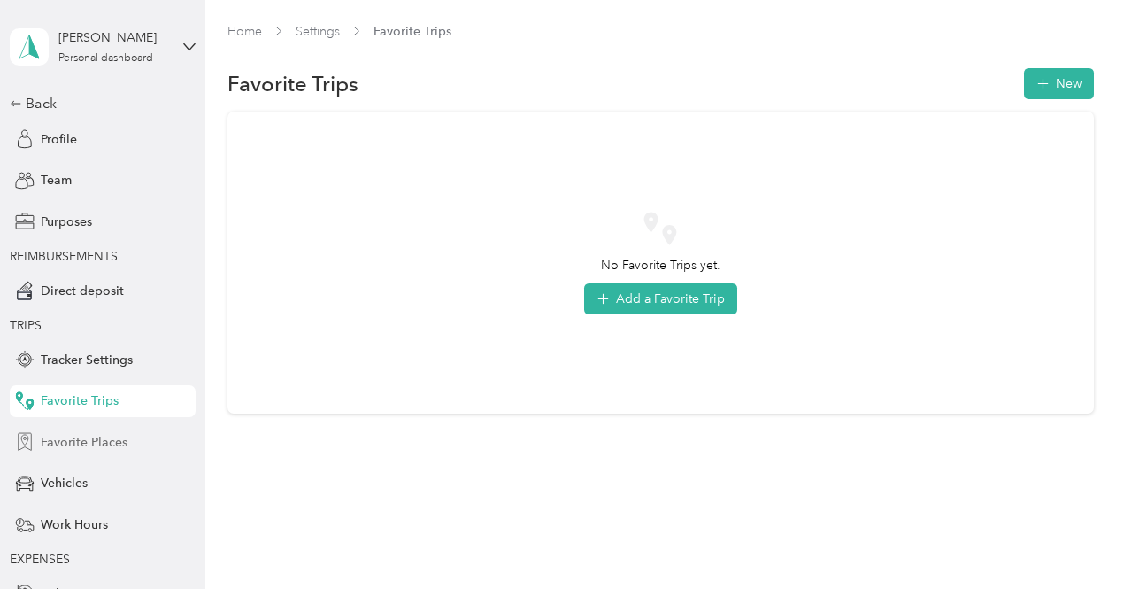
click at [90, 438] on span "Favorite Places" at bounding box center [84, 442] width 87 height 19
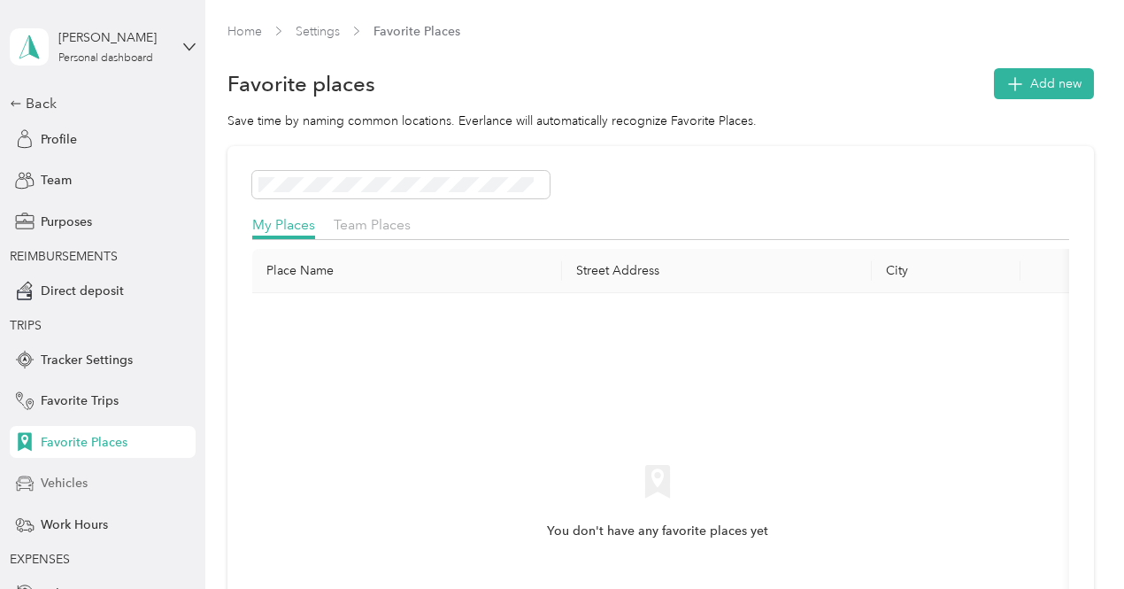
click at [76, 488] on span "Vehicles" at bounding box center [64, 483] width 47 height 19
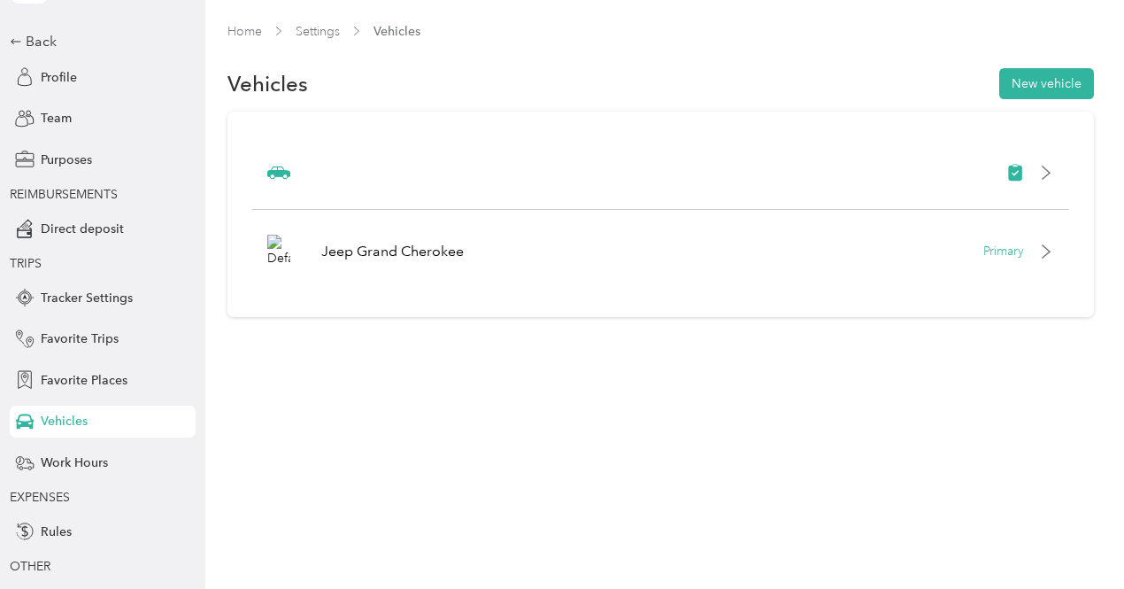
scroll to position [133, 0]
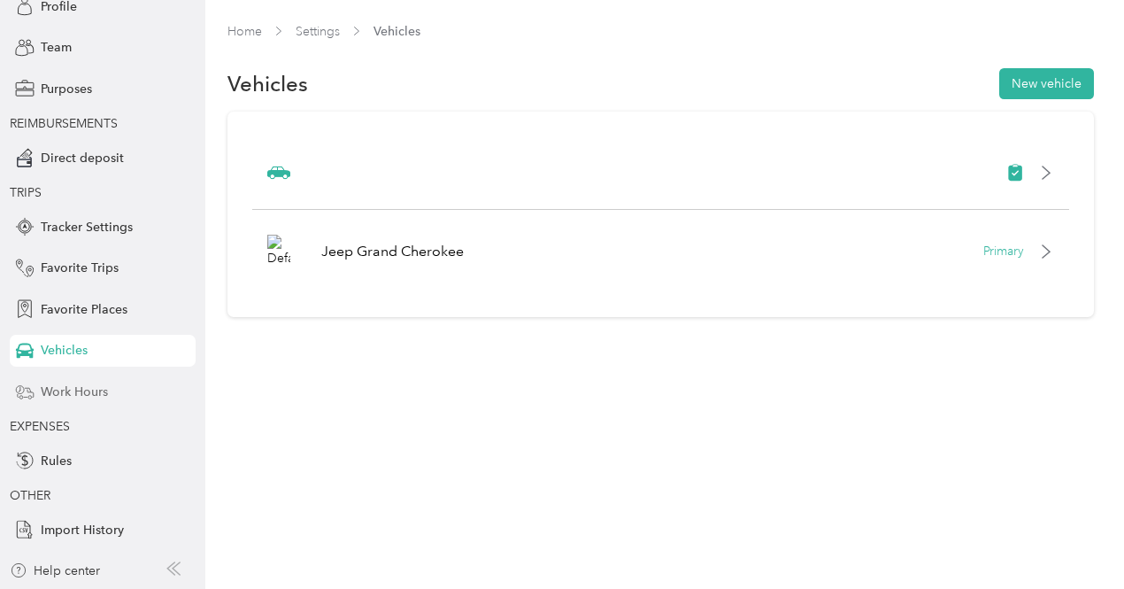
click at [71, 392] on span "Work Hours" at bounding box center [74, 391] width 67 height 19
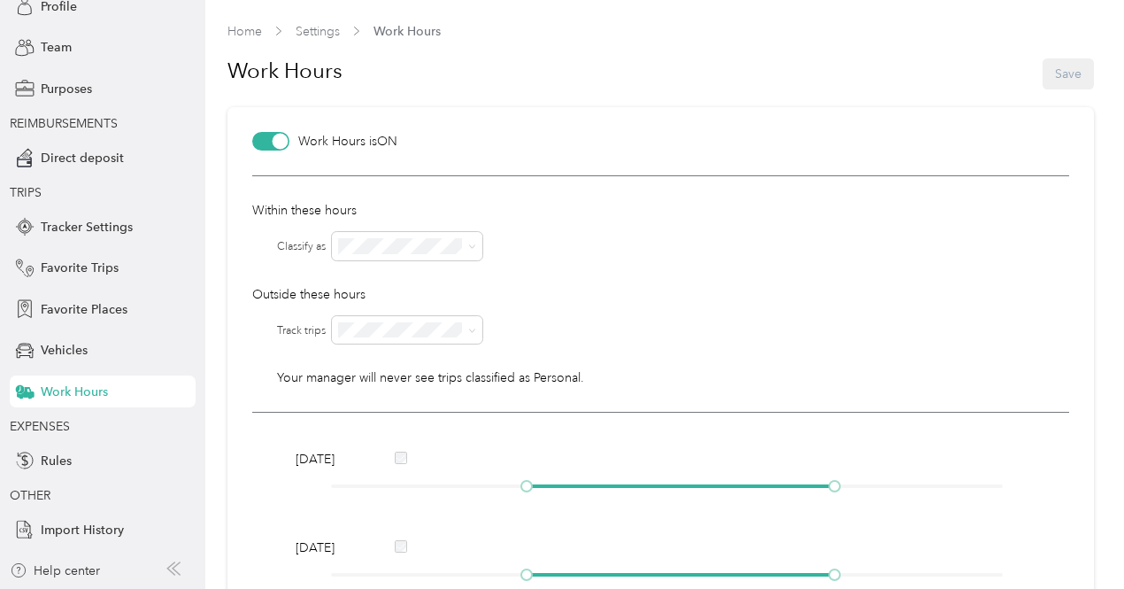
click at [570, 179] on div "Within these hours Classify as Outside these hours Track trips Classify as Your…" at bounding box center [660, 293] width 817 height 237
